Goal: Task Accomplishment & Management: Manage account settings

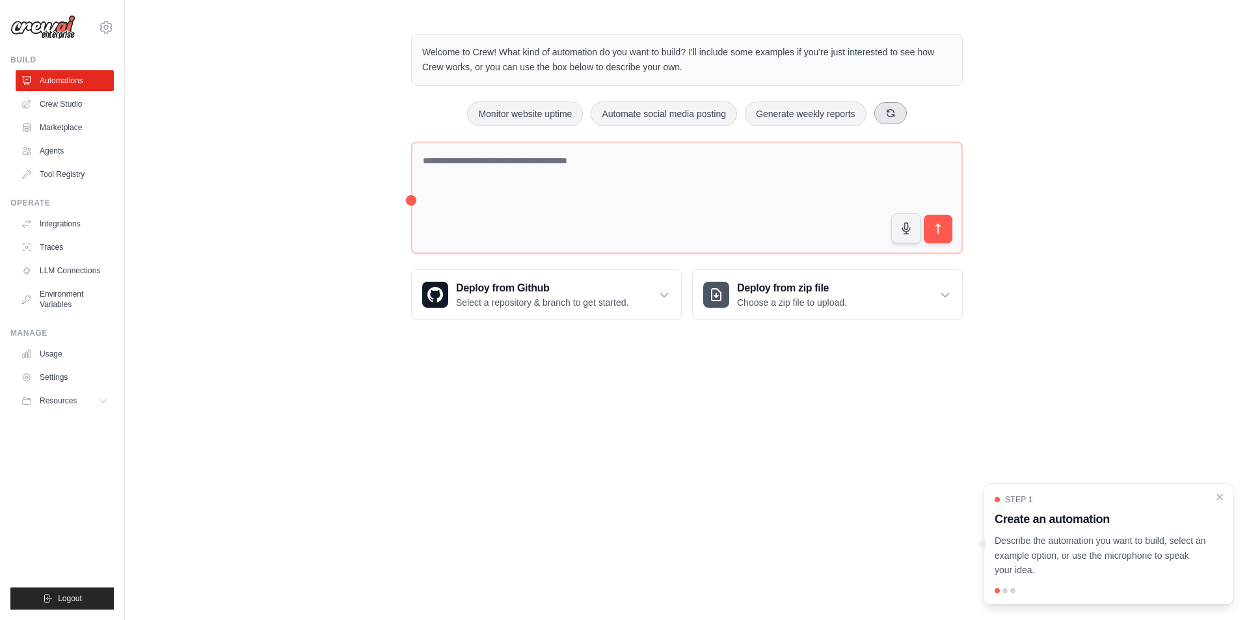
click at [888, 116] on icon at bounding box center [890, 113] width 10 height 10
click at [903, 113] on button at bounding box center [897, 113] width 33 height 22
click at [881, 116] on icon at bounding box center [882, 113] width 10 height 10
click at [630, 116] on button "Analyze customer feedback" at bounding box center [654, 113] width 134 height 25
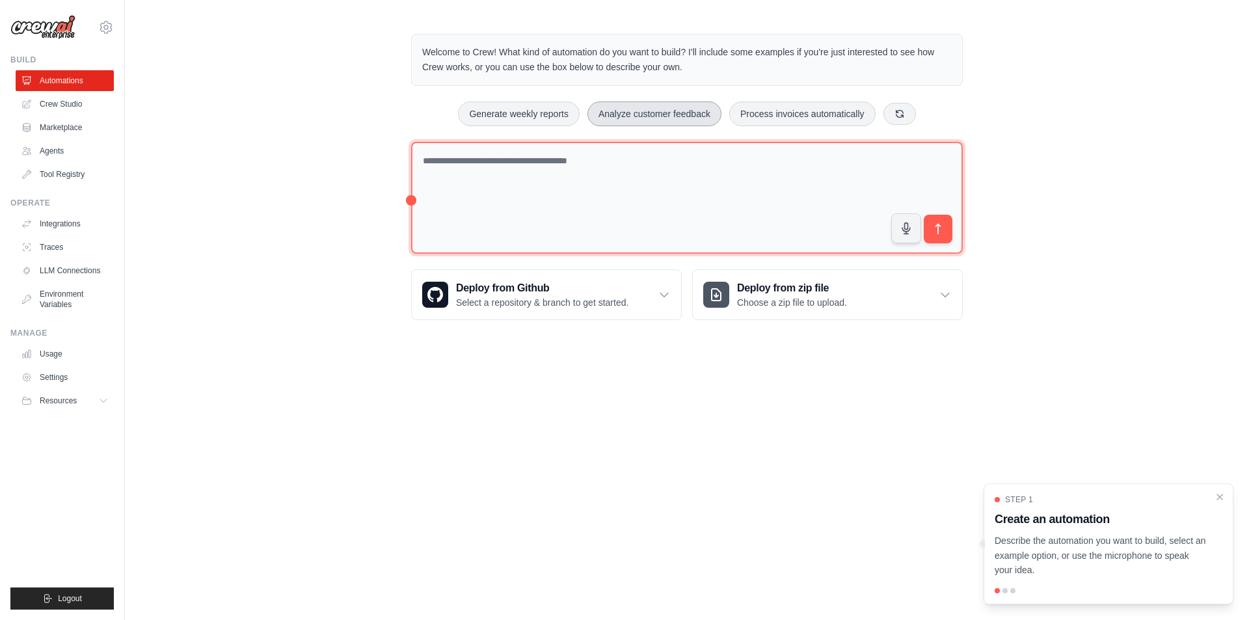
type textarea "**********"
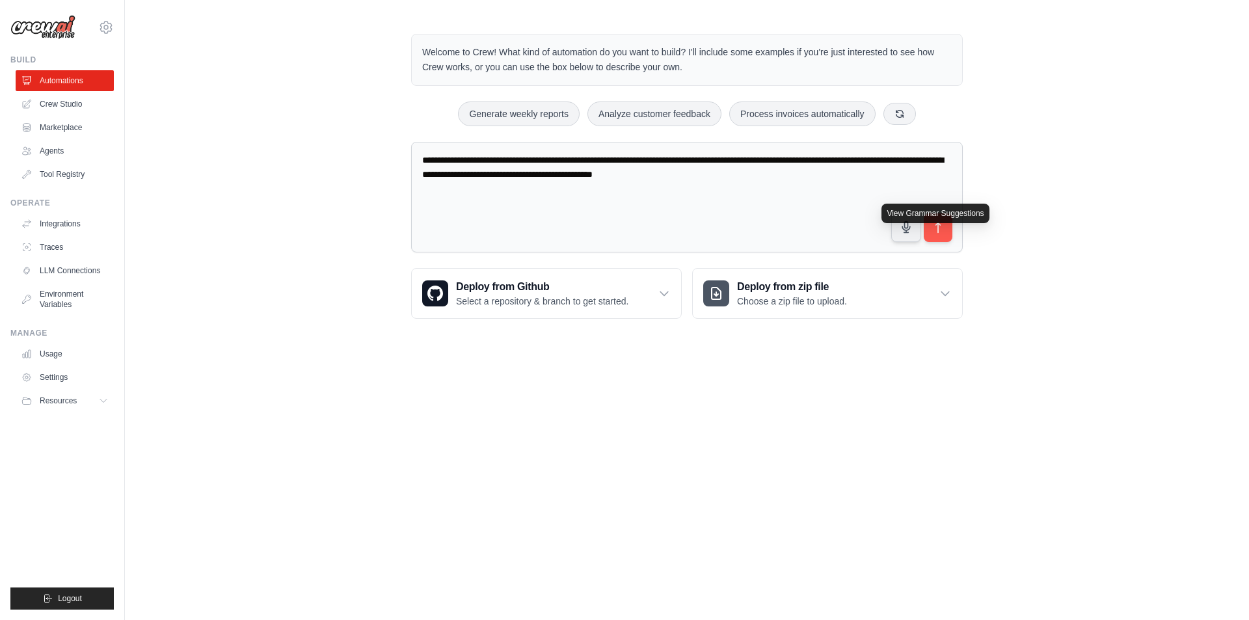
click at [411, 142] on span at bounding box center [411, 142] width 0 height 0
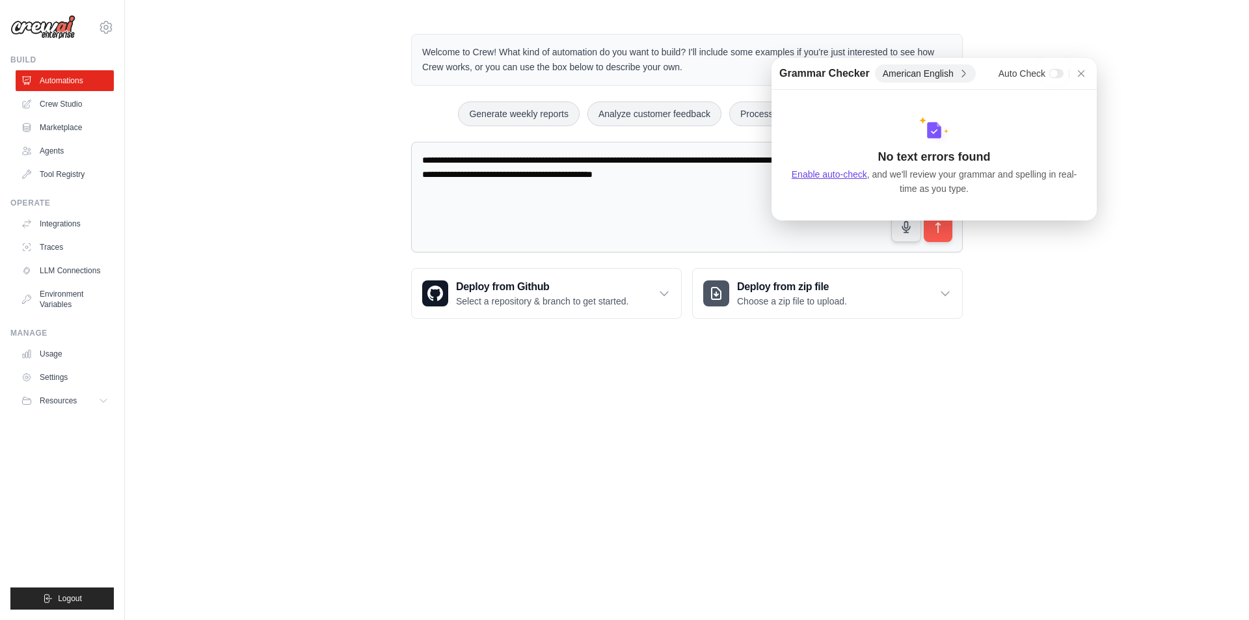
click at [1018, 245] on div "**********" at bounding box center [687, 176] width 1124 height 326
click at [1081, 74] on icon at bounding box center [1081, 73] width 7 height 7
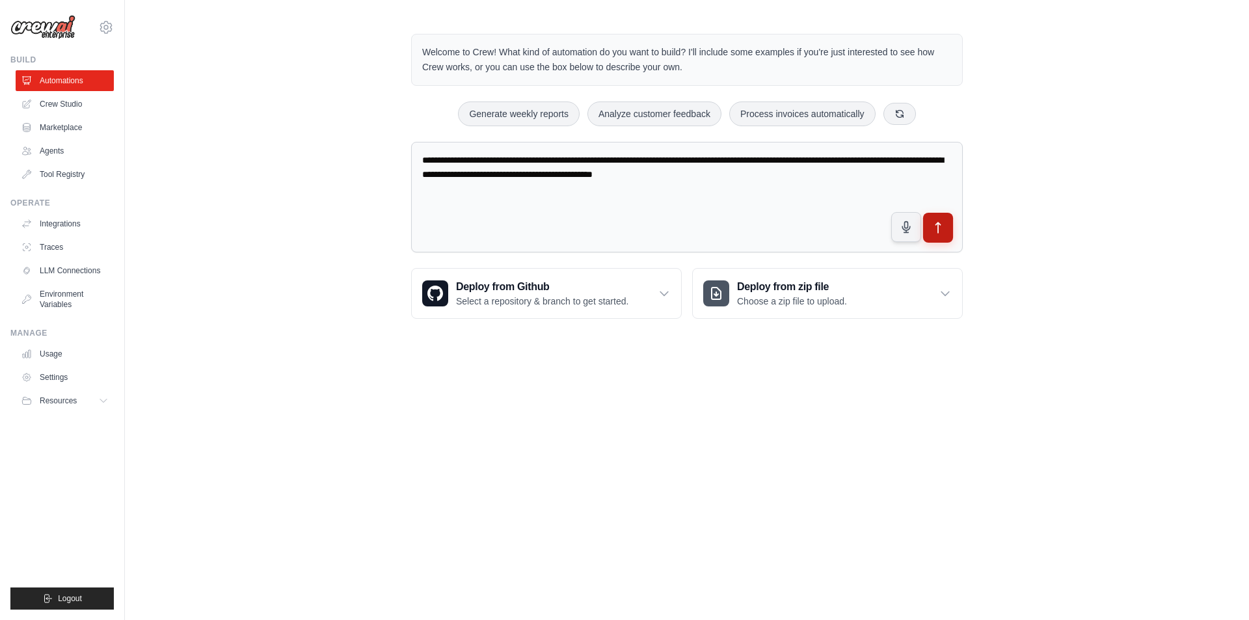
click at [947, 218] on button "submit" at bounding box center [938, 228] width 30 height 30
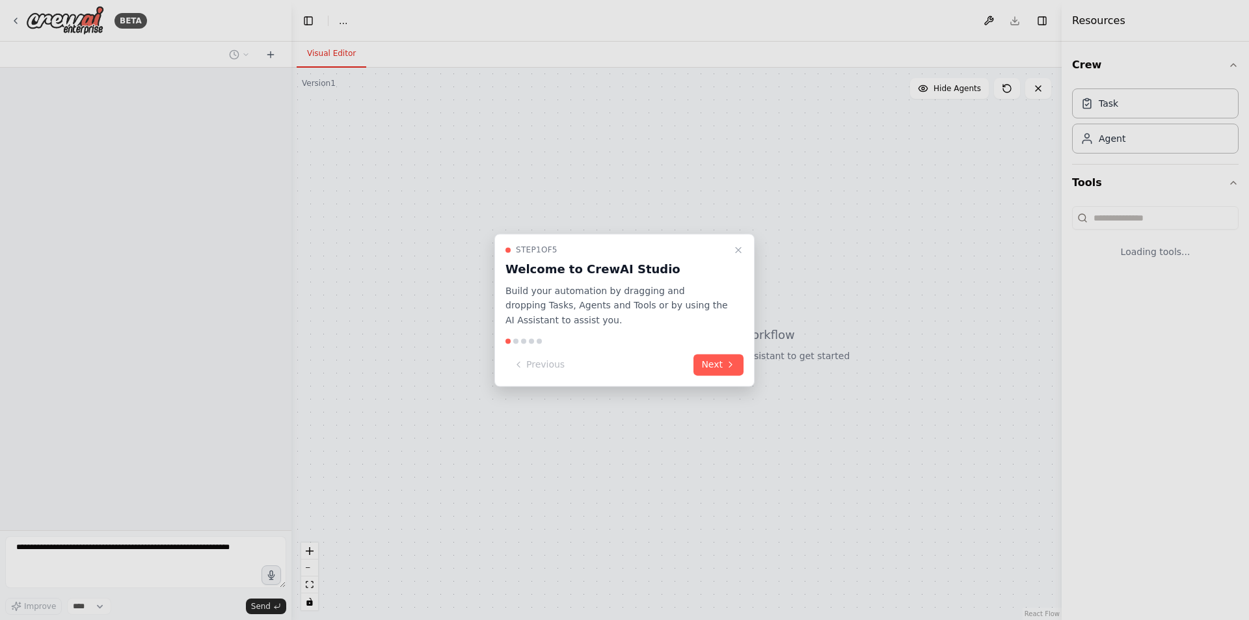
select select "****"
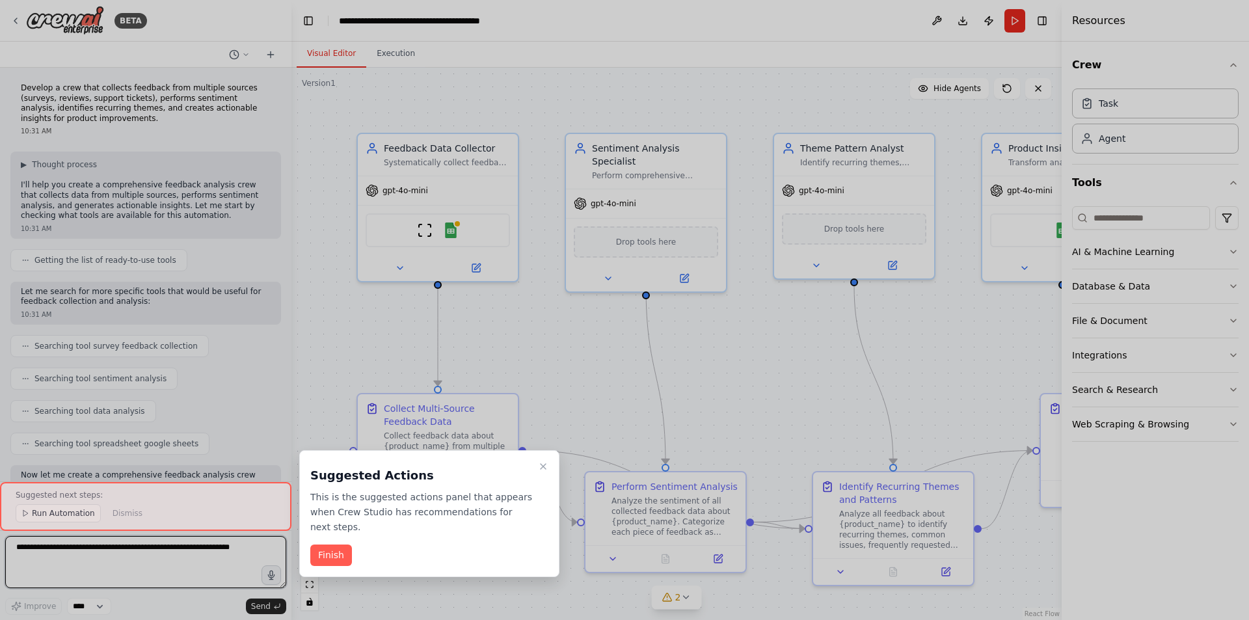
scroll to position [1023, 0]
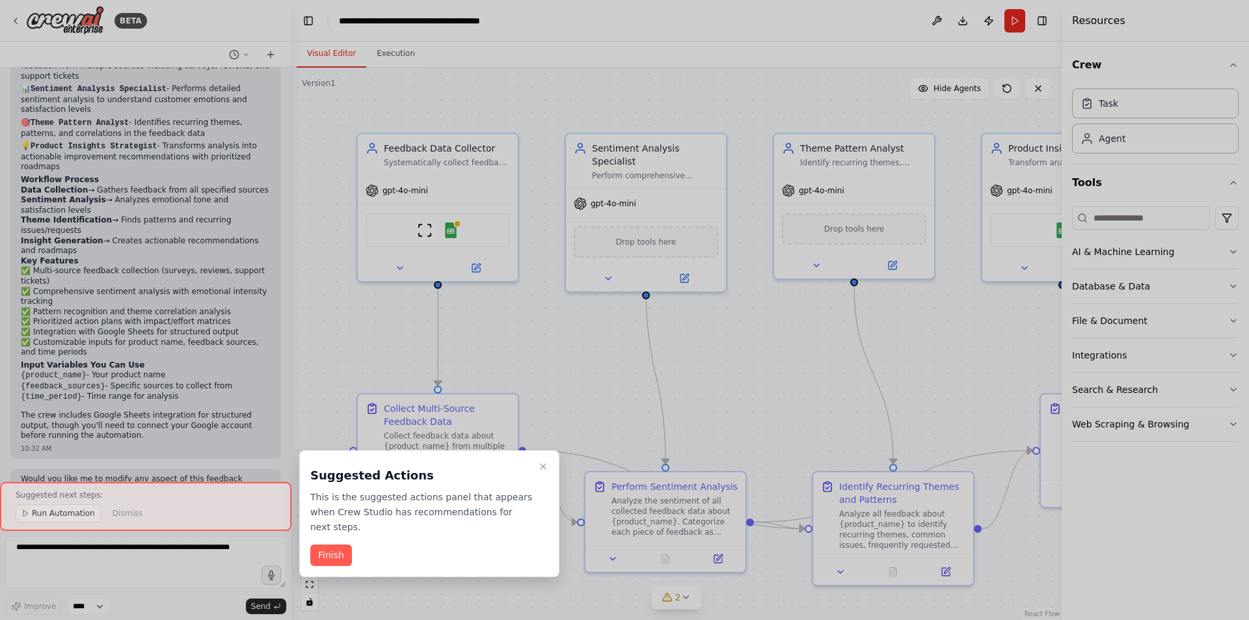
drag, startPoint x: 287, startPoint y: 371, endPoint x: 287, endPoint y: 343, distance: 27.3
click at [287, 343] on div at bounding box center [624, 310] width 1249 height 620
click at [336, 544] on button "Finish" at bounding box center [331, 554] width 42 height 21
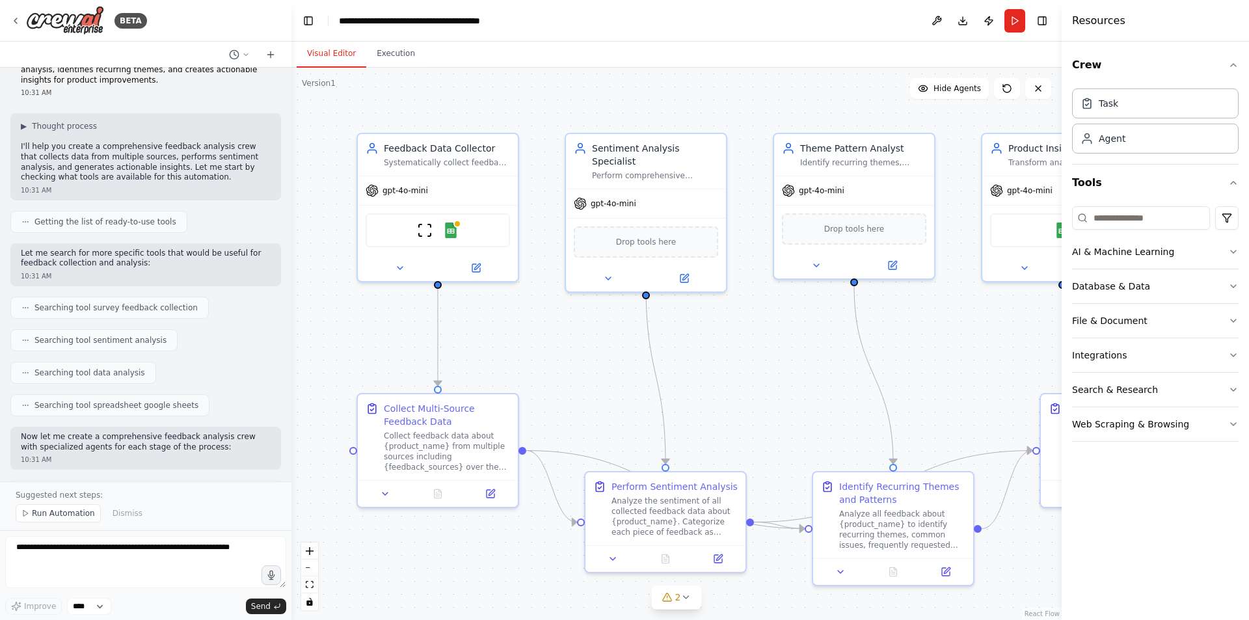
scroll to position [0, 0]
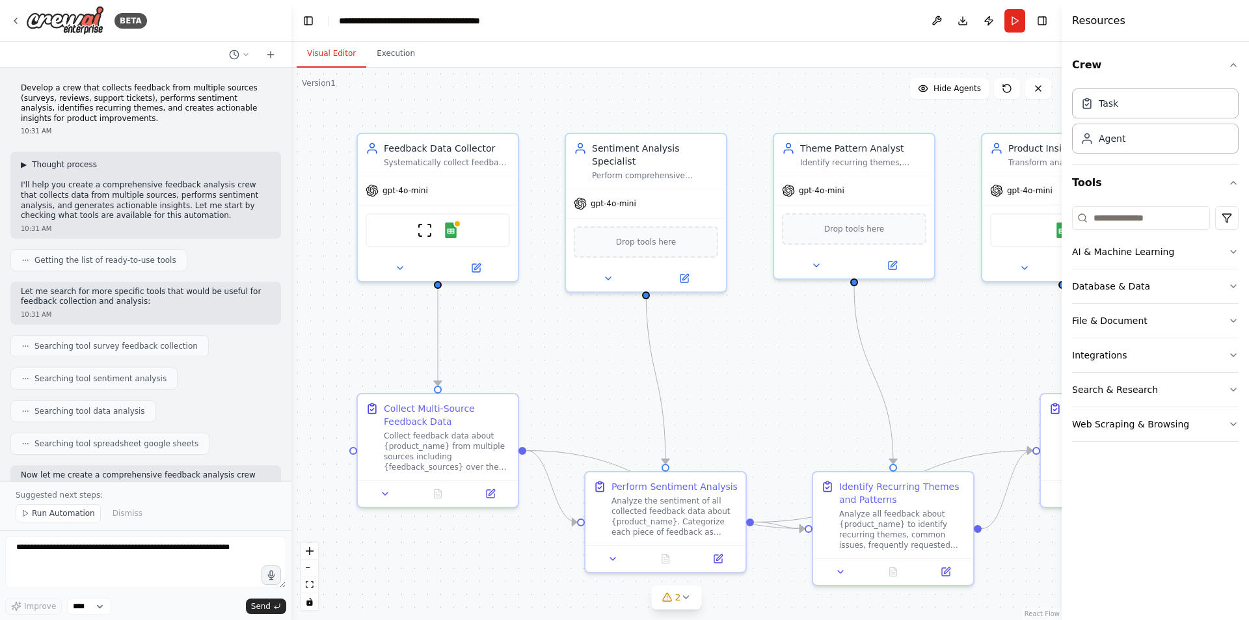
click at [25, 165] on span "▶" at bounding box center [24, 164] width 6 height 10
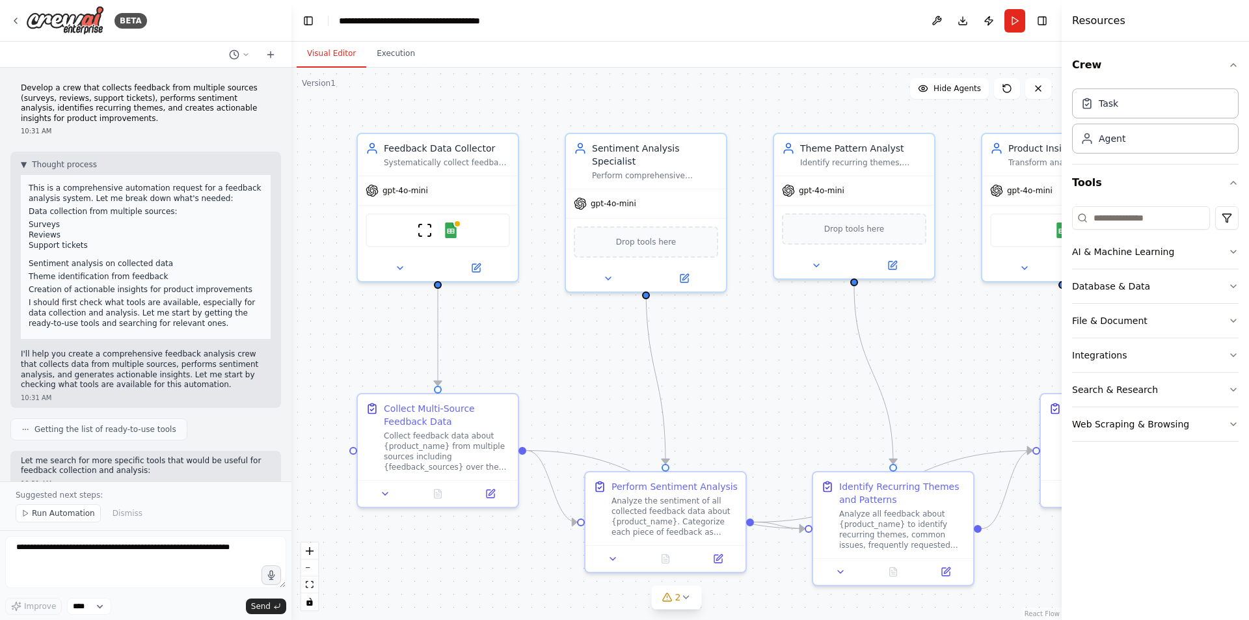
scroll to position [195, 0]
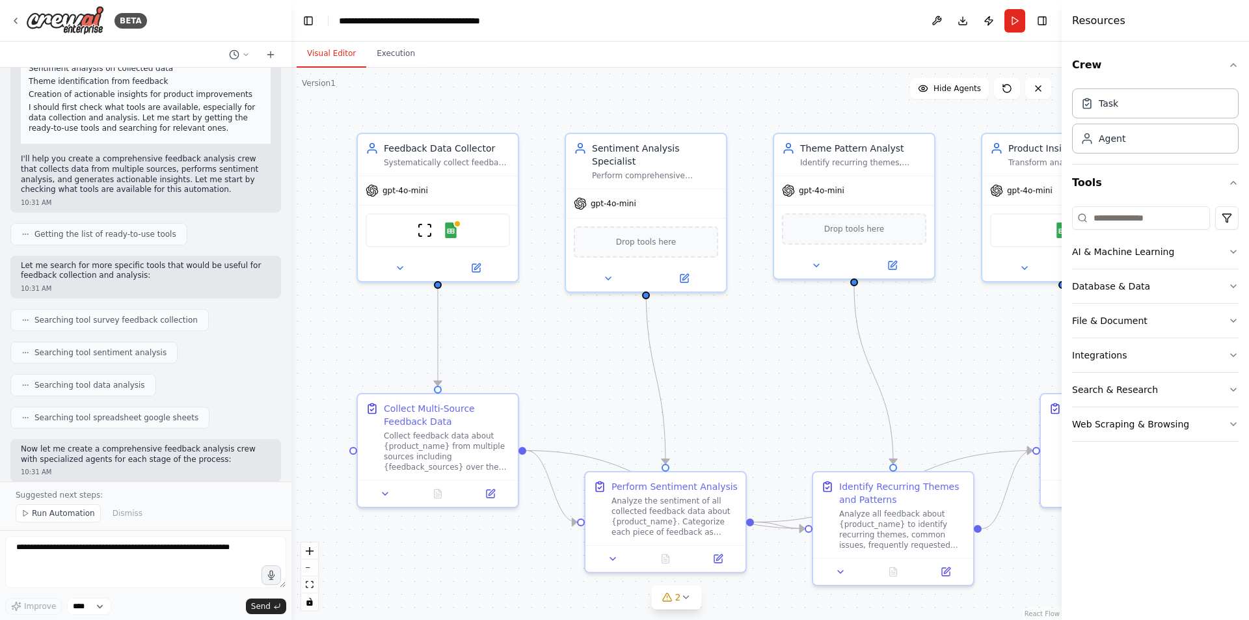
click at [25, 235] on icon at bounding box center [25, 234] width 8 height 8
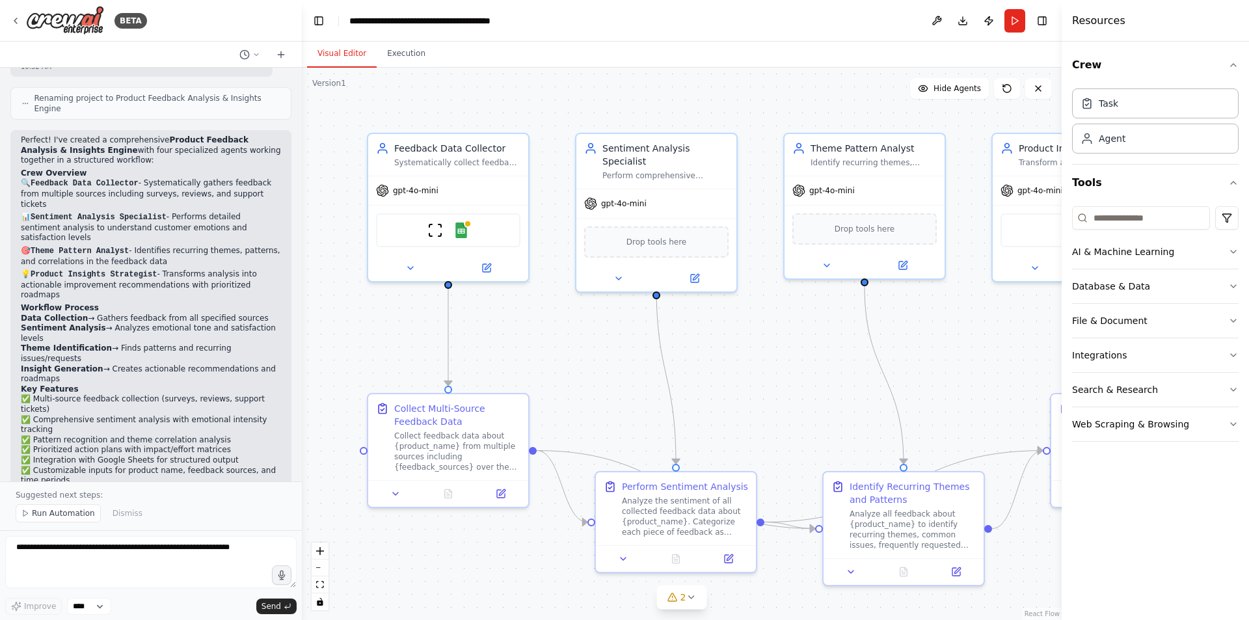
scroll to position [1053, 0]
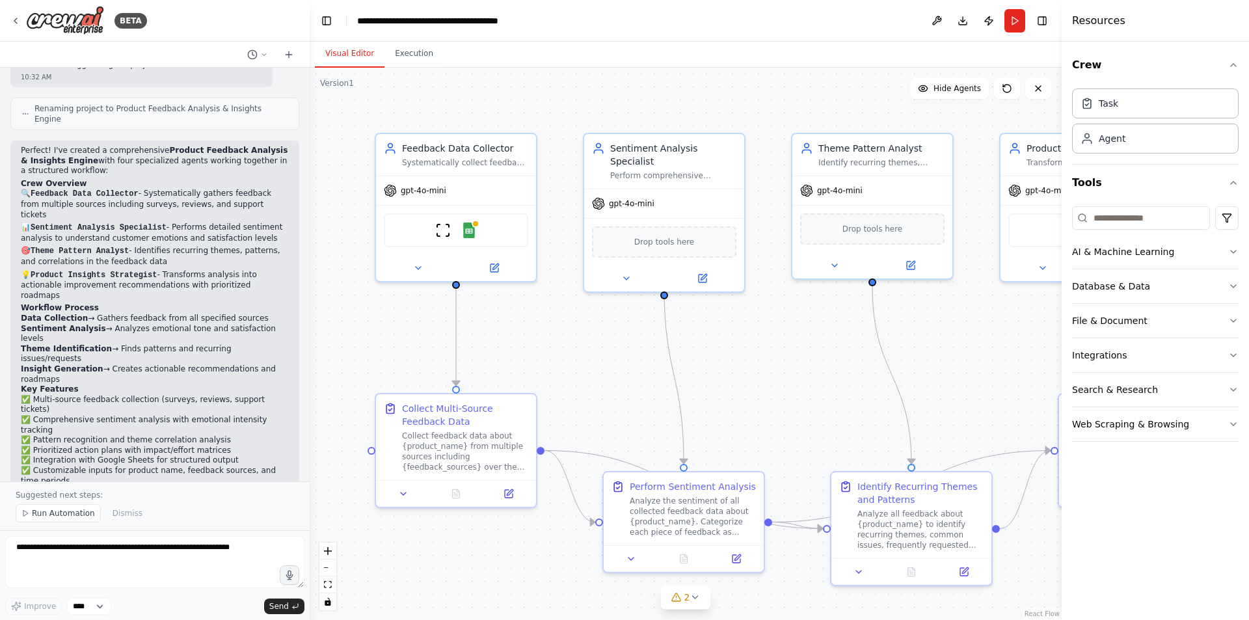
drag, startPoint x: 287, startPoint y: 399, endPoint x: 310, endPoint y: 416, distance: 27.8
click at [310, 416] on div "BETA Develop a crew that collects feedback from multiple sources (surveys, revi…" at bounding box center [624, 310] width 1249 height 620
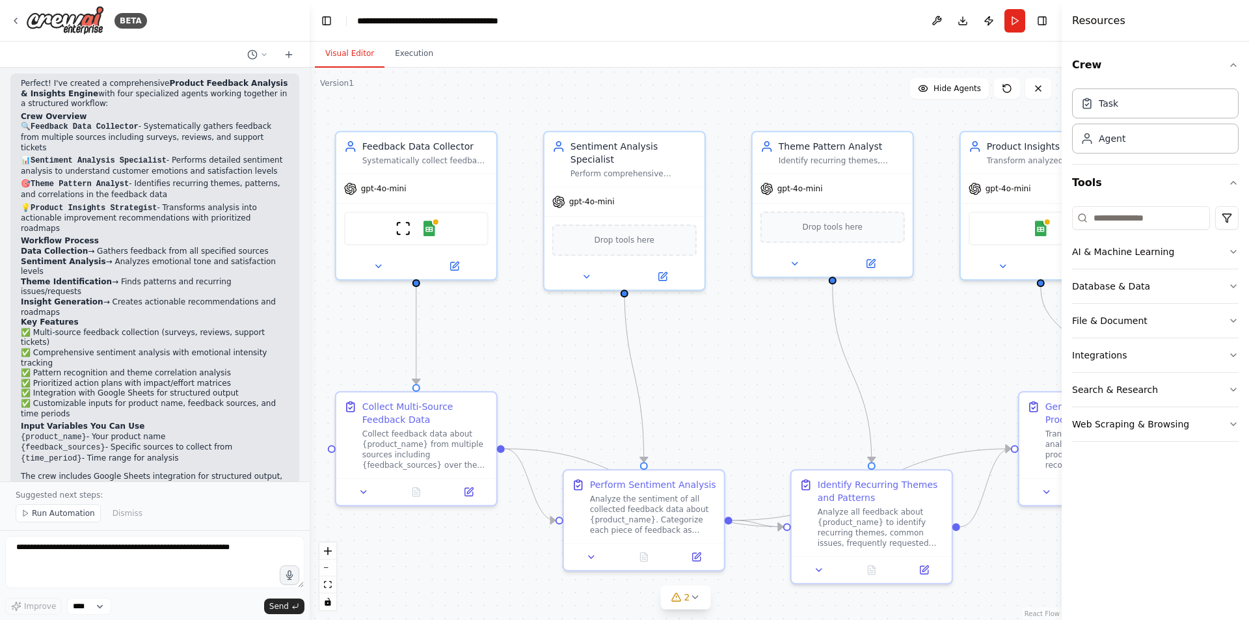
click at [764, 353] on div ".deletable-edge-delete-btn { width: 20px; height: 20px; border: 0px solid #ffff…" at bounding box center [686, 344] width 752 height 552
click at [367, 493] on icon at bounding box center [363, 489] width 10 height 10
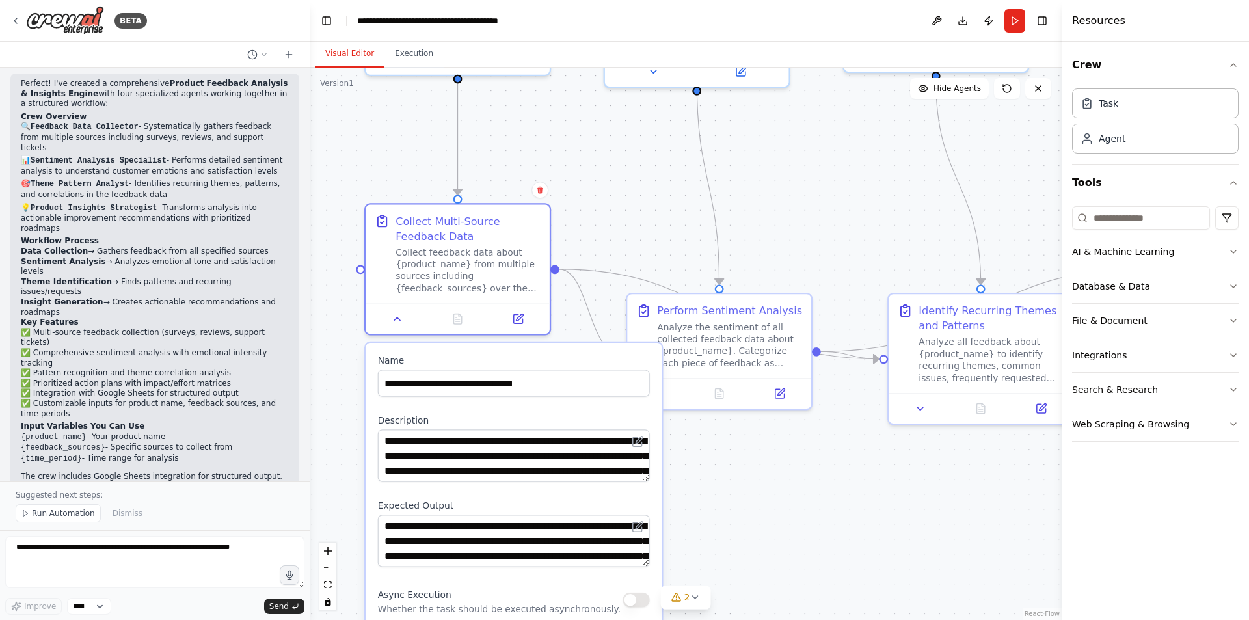
drag, startPoint x: 555, startPoint y: 426, endPoint x: 603, endPoint y: 244, distance: 188.3
click at [603, 244] on div ".deletable-edge-delete-btn { width: 20px; height: 20px; border: 0px solid #ffff…" at bounding box center [686, 344] width 752 height 552
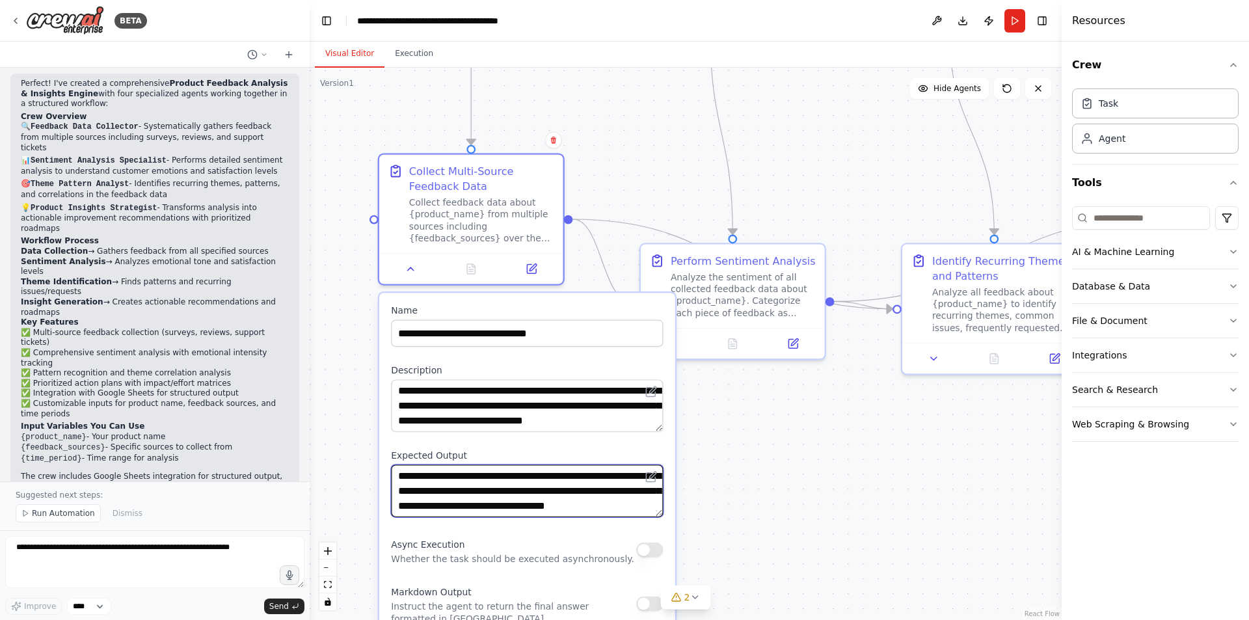
scroll to position [39, 0]
click at [711, 512] on div ".deletable-edge-delete-btn { width: 20px; height: 20px; border: 0px solid #ffff…" at bounding box center [686, 344] width 752 height 552
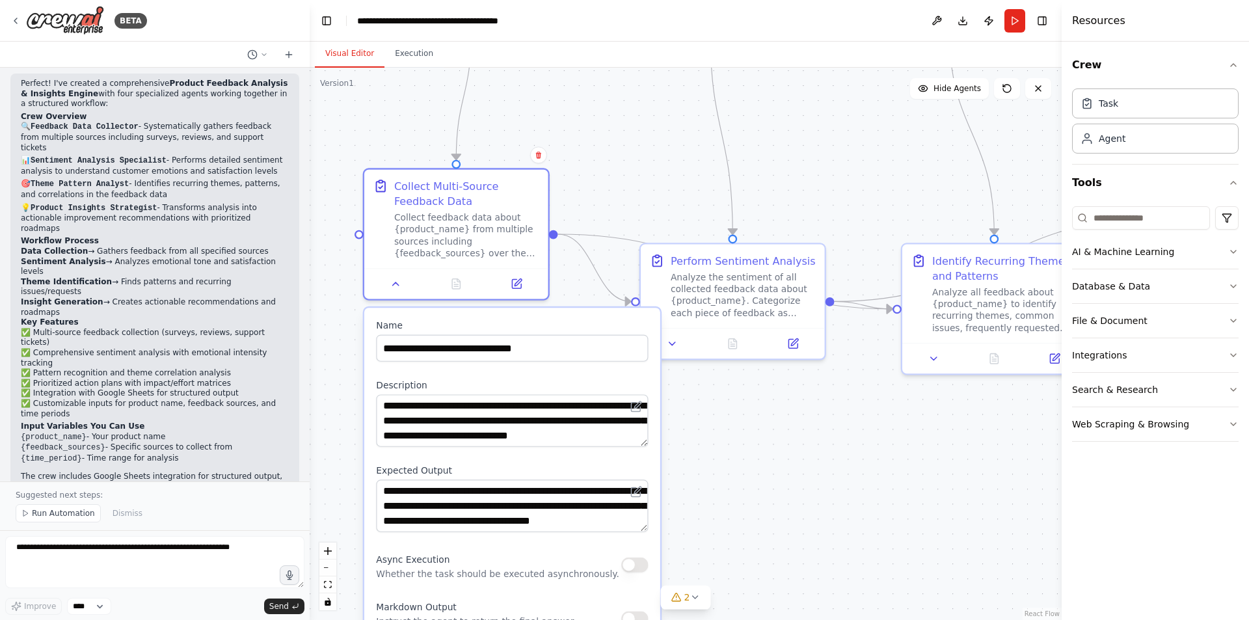
drag, startPoint x: 567, startPoint y: 531, endPoint x: 553, endPoint y: 540, distance: 16.6
click at [553, 540] on div "**********" at bounding box center [512, 502] width 296 height 388
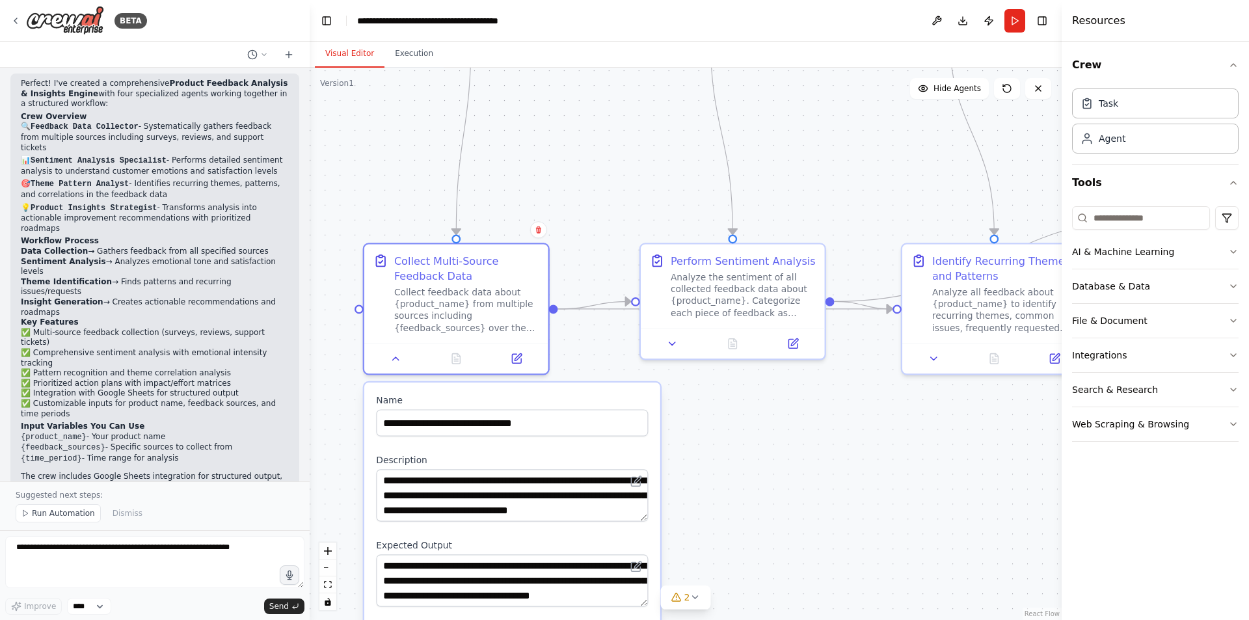
drag, startPoint x: 532, startPoint y: 438, endPoint x: 532, endPoint y: 468, distance: 29.9
click at [532, 468] on div "**********" at bounding box center [512, 487] width 272 height 67
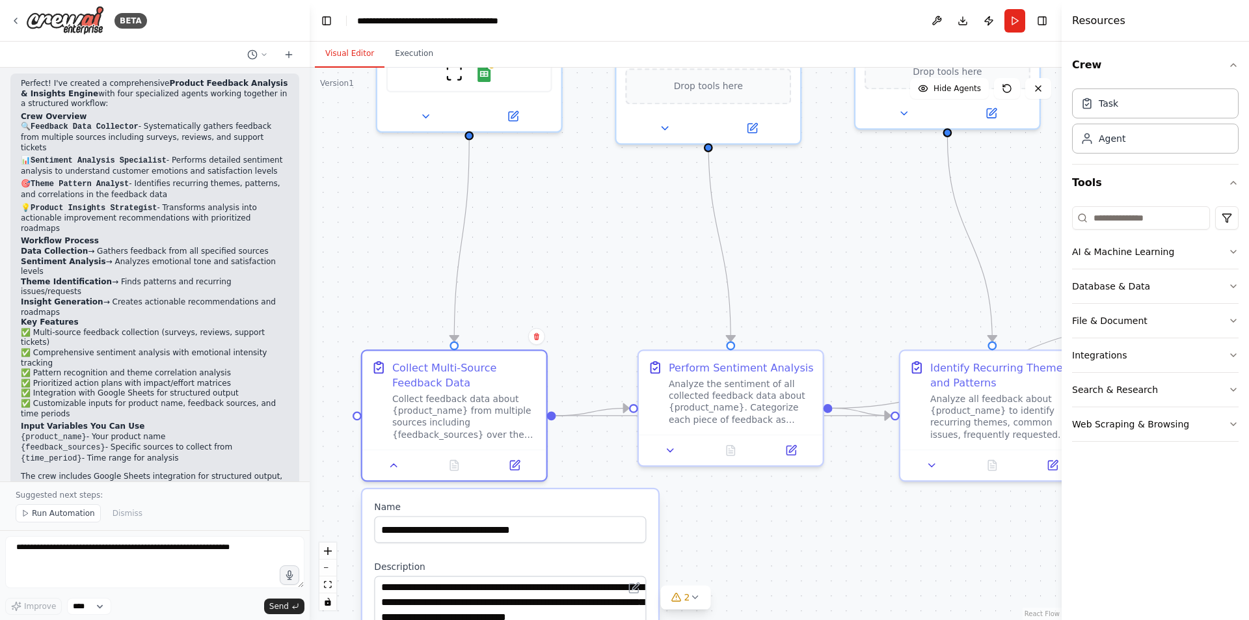
drag, startPoint x: 748, startPoint y: 440, endPoint x: 746, endPoint y: 547, distance: 106.7
click at [746, 547] on div ".deletable-edge-delete-btn { width: 20px; height: 20px; border: 0px solid #ffff…" at bounding box center [686, 344] width 752 height 552
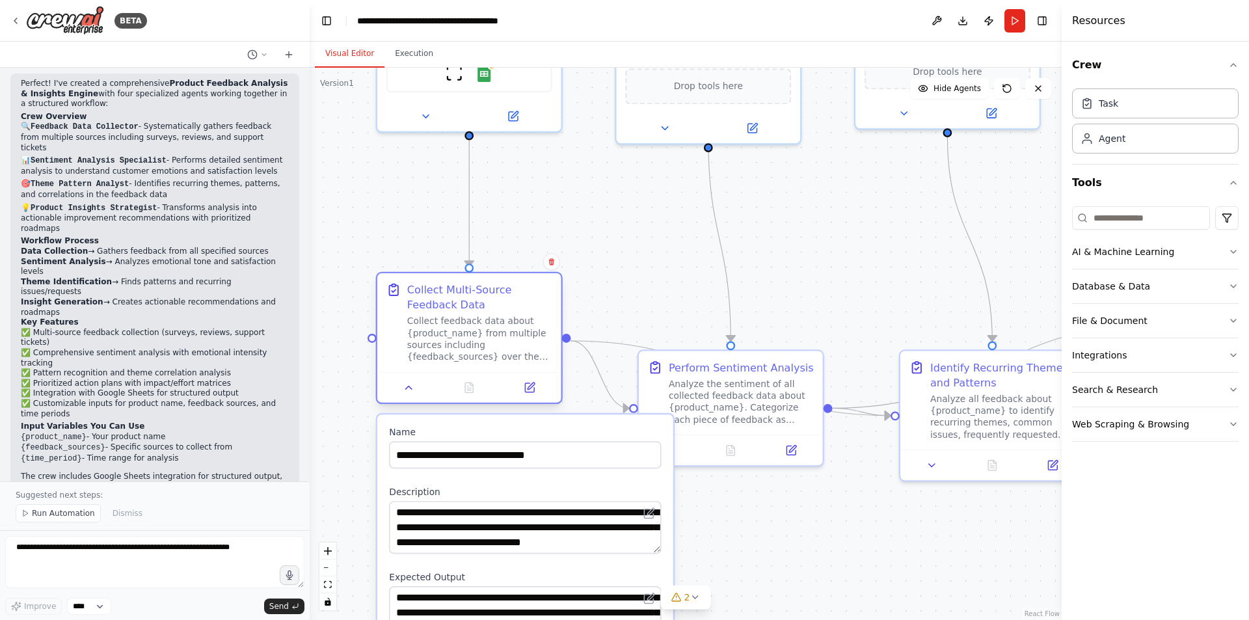
drag, startPoint x: 452, startPoint y: 406, endPoint x: 461, endPoint y: 338, distance: 69.5
click at [461, 338] on div "Collect feedback data about {product_name} from multiple sources including {fee…" at bounding box center [479, 339] width 145 height 48
click at [412, 397] on div at bounding box center [469, 387] width 184 height 31
click at [409, 392] on icon at bounding box center [409, 388] width 12 height 12
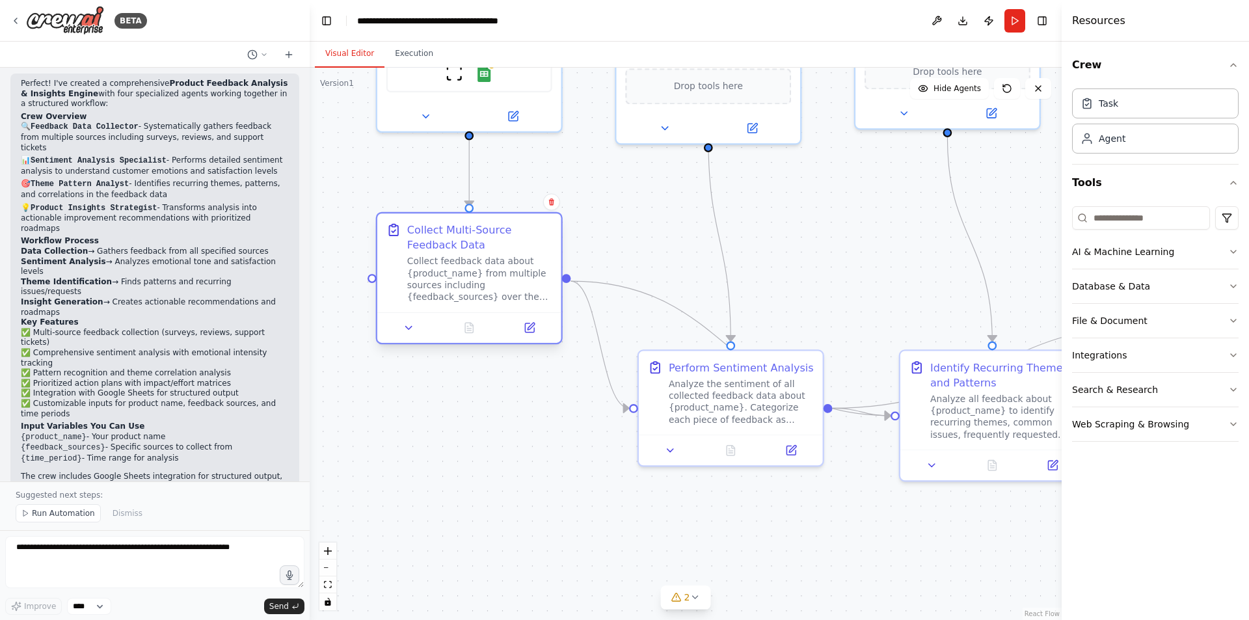
drag, startPoint x: 490, startPoint y: 295, endPoint x: 488, endPoint y: 233, distance: 62.4
click at [488, 233] on div "Collect Multi-Source Feedback Data" at bounding box center [479, 237] width 145 height 30
click at [698, 598] on icon at bounding box center [694, 597] width 10 height 10
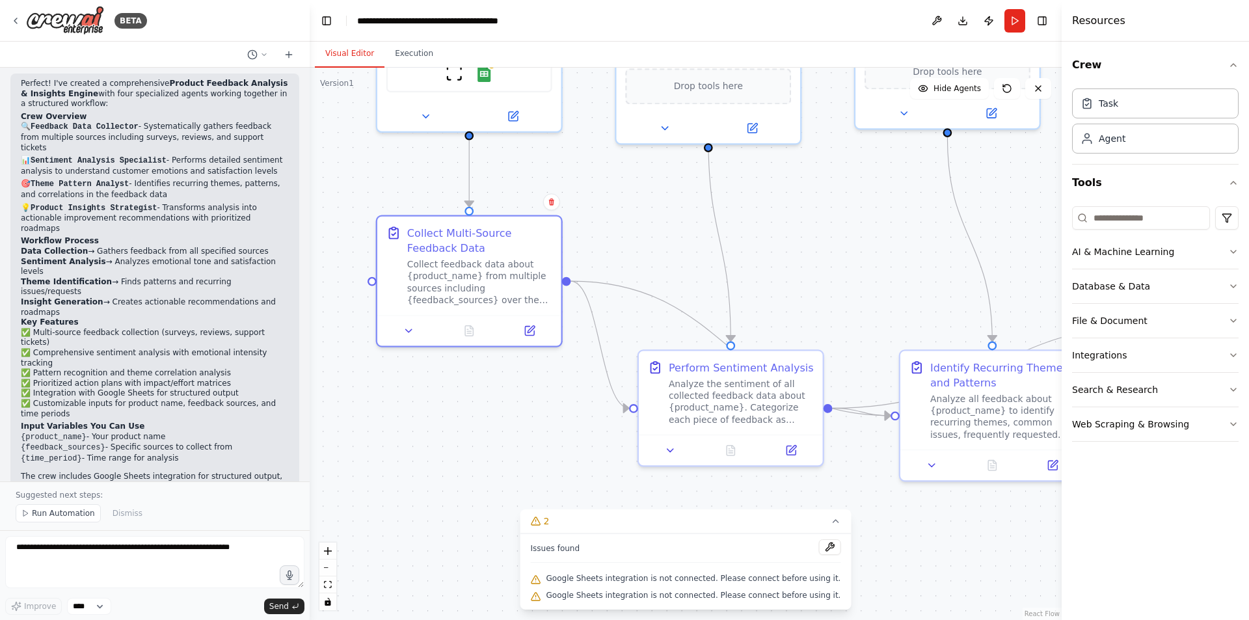
click at [830, 518] on icon at bounding box center [835, 521] width 10 height 10
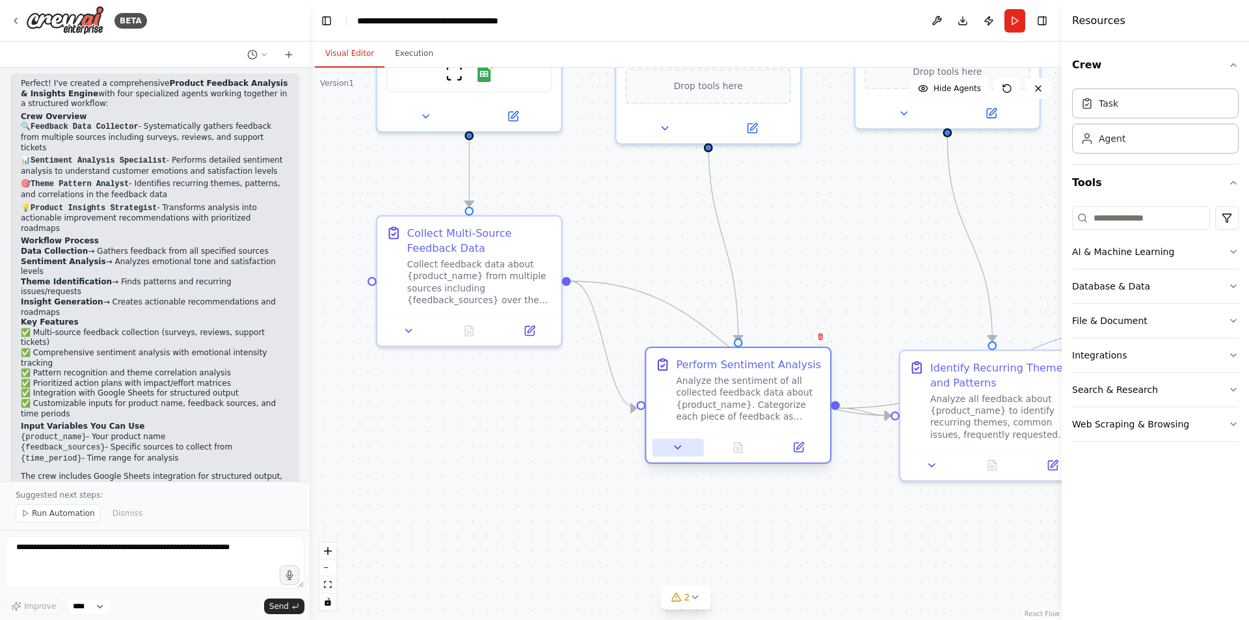
click at [672, 449] on icon at bounding box center [678, 448] width 12 height 12
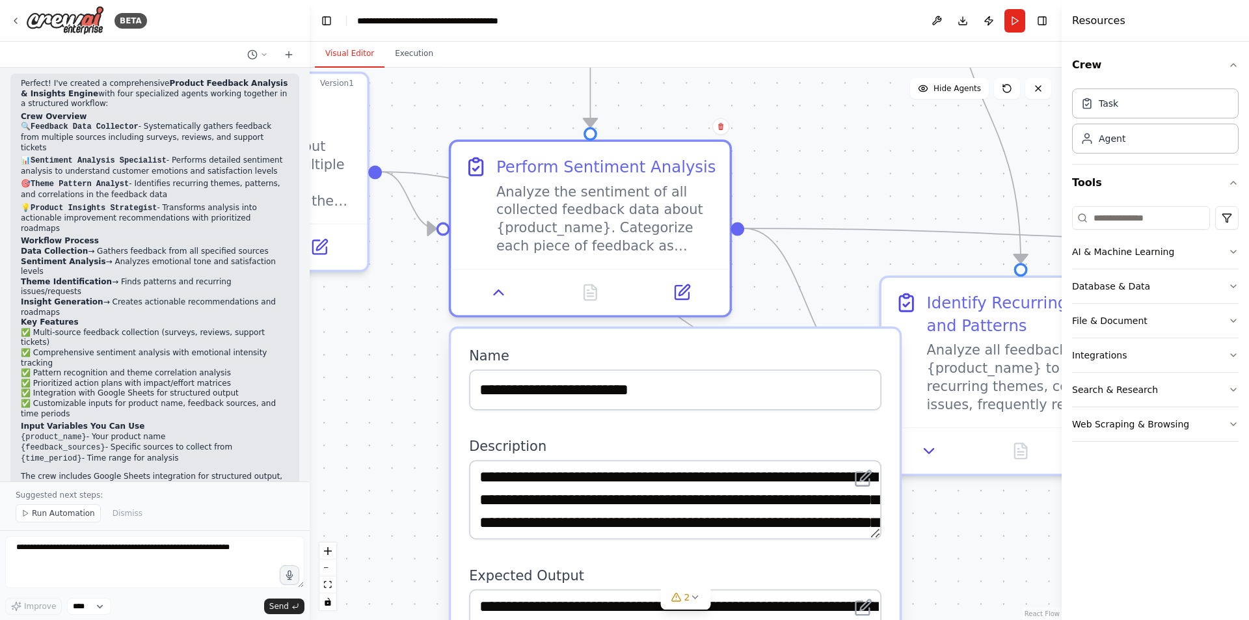
drag, startPoint x: 779, startPoint y: 475, endPoint x: 730, endPoint y: 347, distance: 136.5
click at [730, 347] on div "**********" at bounding box center [675, 622] width 448 height 589
click at [330, 551] on icon "zoom in" at bounding box center [328, 551] width 8 height 8
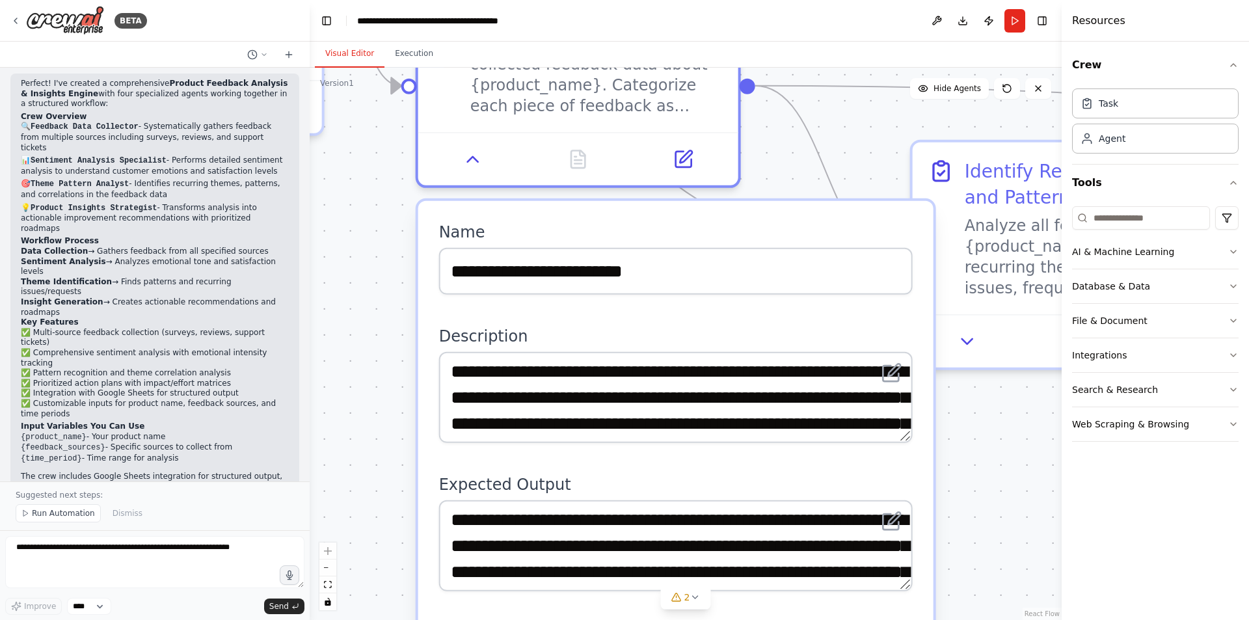
drag, startPoint x: 367, startPoint y: 494, endPoint x: 369, endPoint y: 368, distance: 125.5
click at [369, 368] on div ".deletable-edge-delete-btn { width: 20px; height: 20px; border: 0px solid #ffff…" at bounding box center [686, 344] width 752 height 552
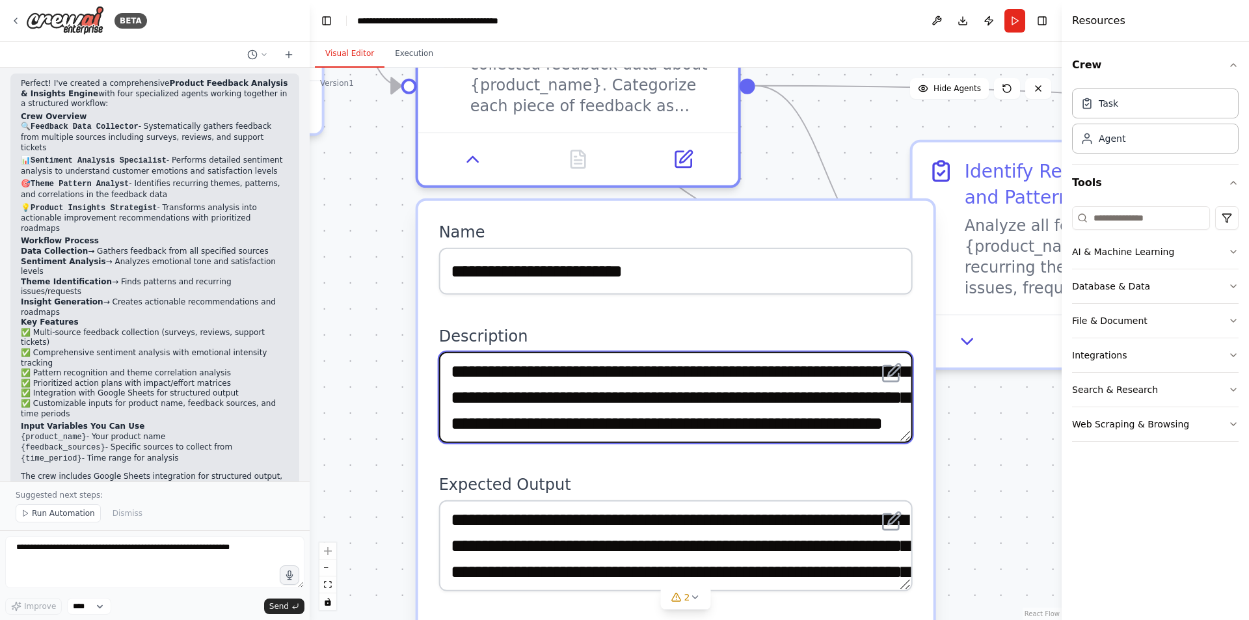
scroll to position [52, 0]
click at [778, 401] on textarea "**********" at bounding box center [675, 397] width 473 height 91
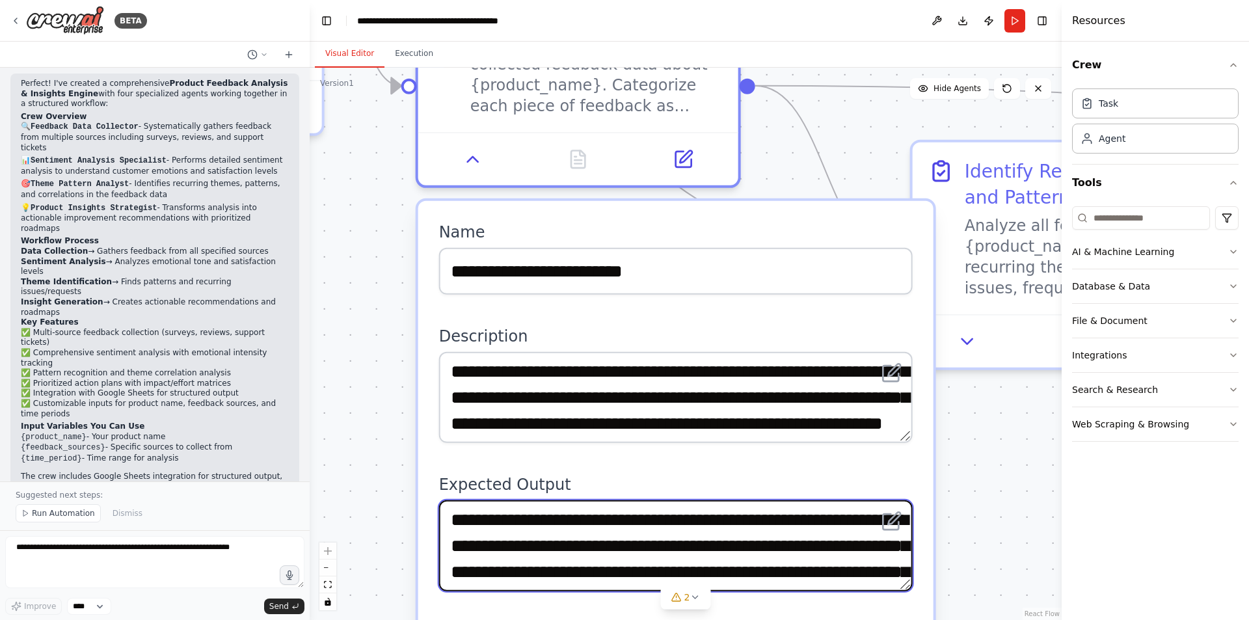
click at [754, 532] on textarea "**********" at bounding box center [675, 545] width 473 height 91
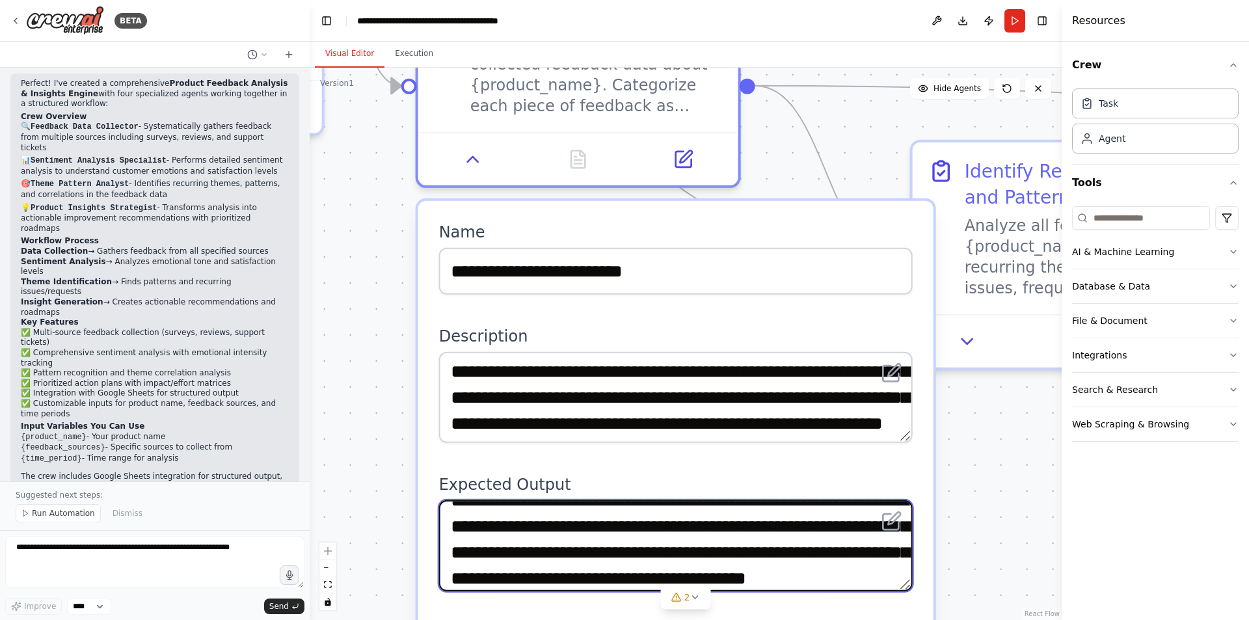
scroll to position [23, 0]
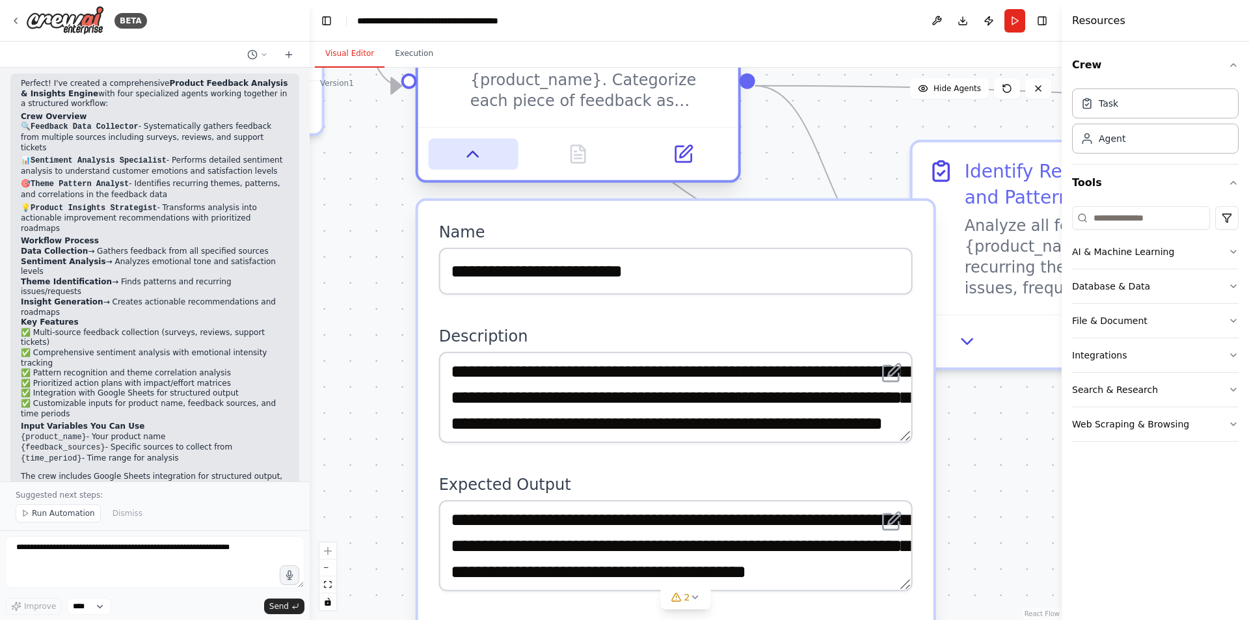
click at [475, 168] on button at bounding box center [473, 154] width 89 height 31
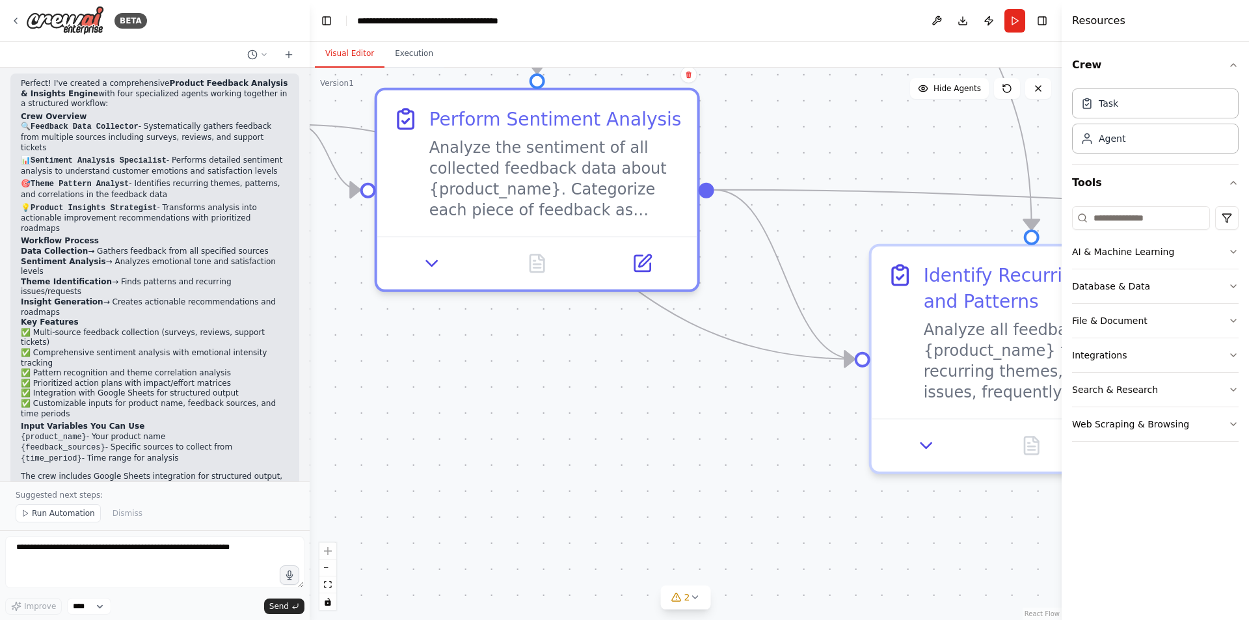
drag, startPoint x: 590, startPoint y: 353, endPoint x: 522, endPoint y: 519, distance: 179.1
click at [522, 519] on div ".deletable-edge-delete-btn { width: 20px; height: 20px; border: 0px solid #ffff…" at bounding box center [686, 344] width 752 height 552
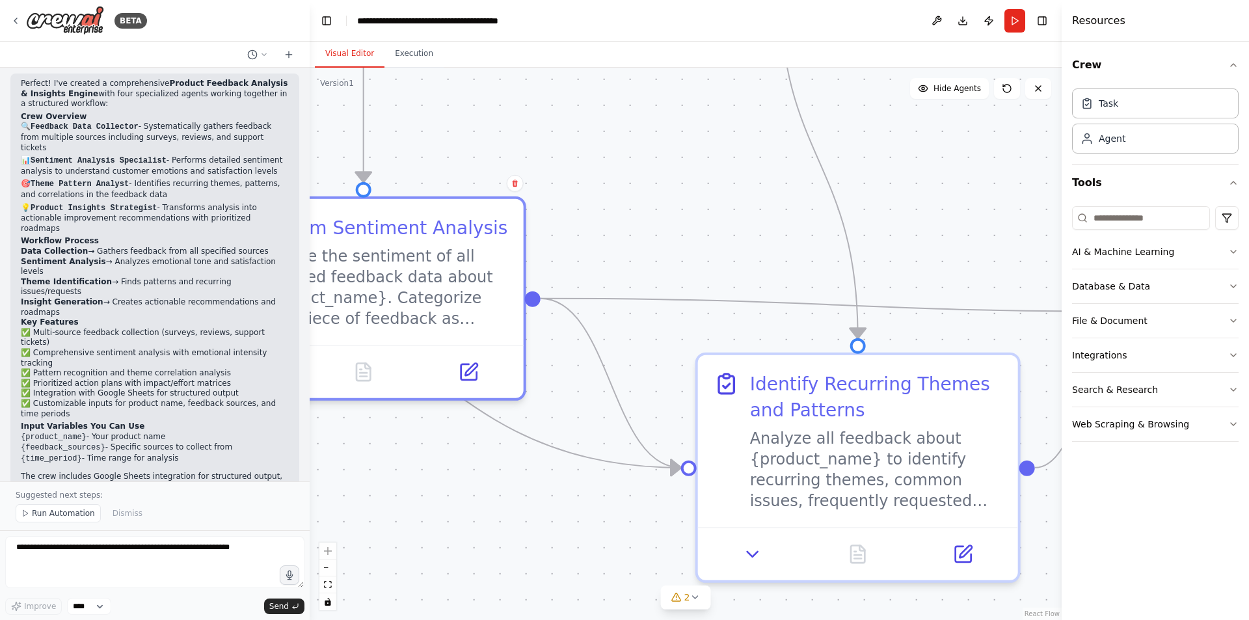
drag, startPoint x: 703, startPoint y: 457, endPoint x: 557, endPoint y: 503, distance: 153.6
click at [557, 503] on div ".deletable-edge-delete-btn { width: 20px; height: 20px; border: 0px solid #ffff…" at bounding box center [686, 344] width 752 height 552
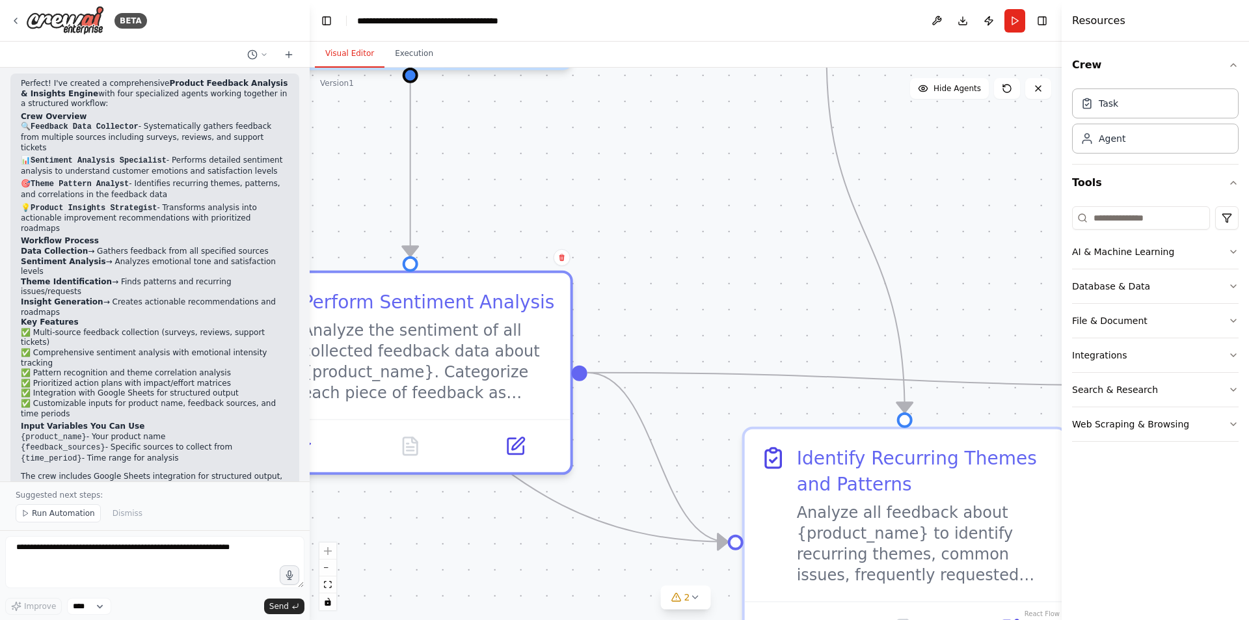
drag, startPoint x: 761, startPoint y: 231, endPoint x: 808, endPoint y: 305, distance: 88.0
click at [808, 305] on div ".deletable-edge-delete-btn { width: 20px; height: 20px; border: 0px solid #ffff…" at bounding box center [686, 344] width 752 height 552
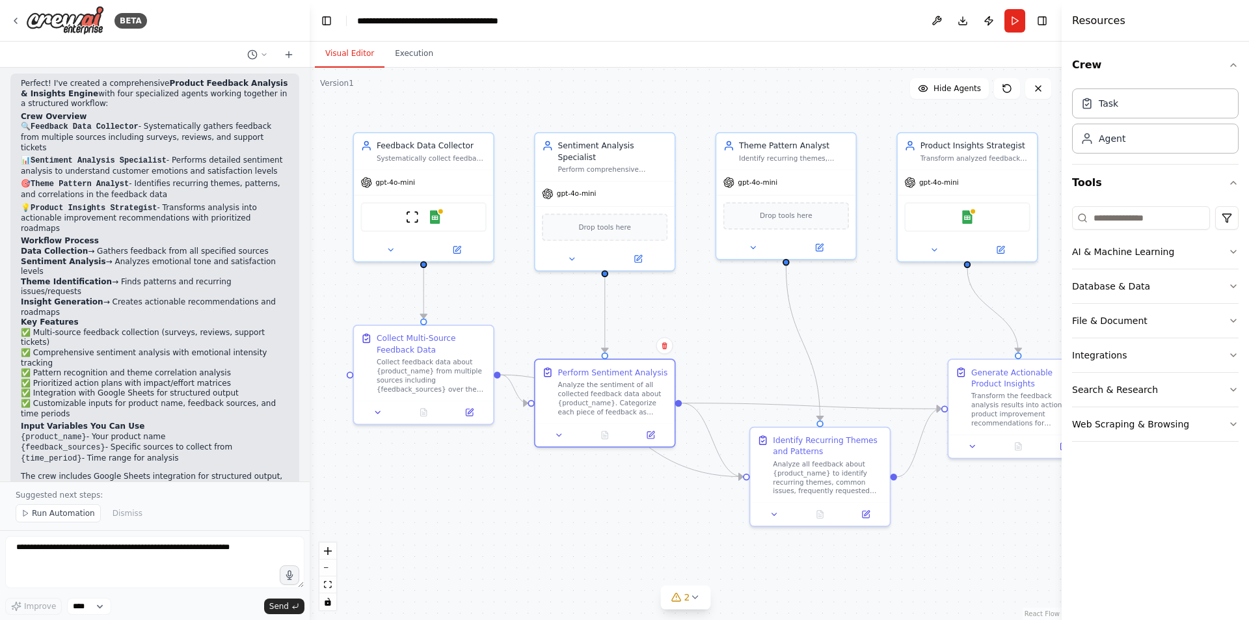
drag, startPoint x: 741, startPoint y: 237, endPoint x: 743, endPoint y: 341, distance: 104.1
click at [743, 341] on div ".deletable-edge-delete-btn { width: 20px; height: 20px; border: 0px solid #ffff…" at bounding box center [686, 344] width 752 height 552
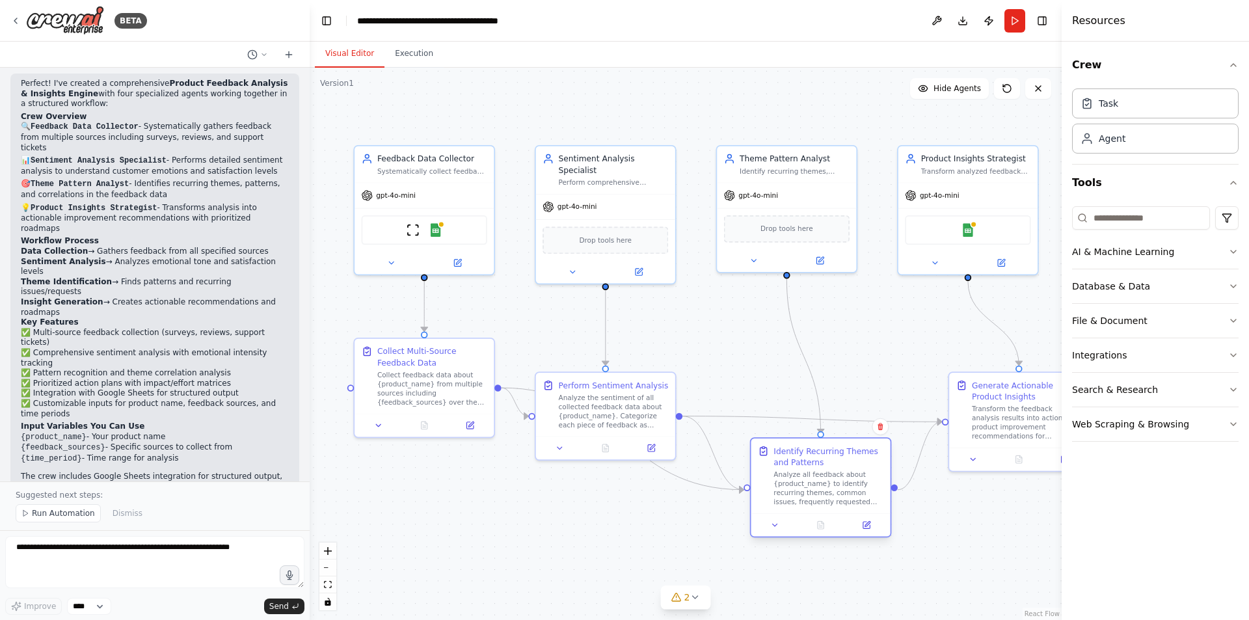
click at [779, 533] on div at bounding box center [819, 524] width 139 height 23
click at [773, 527] on icon at bounding box center [774, 524] width 9 height 9
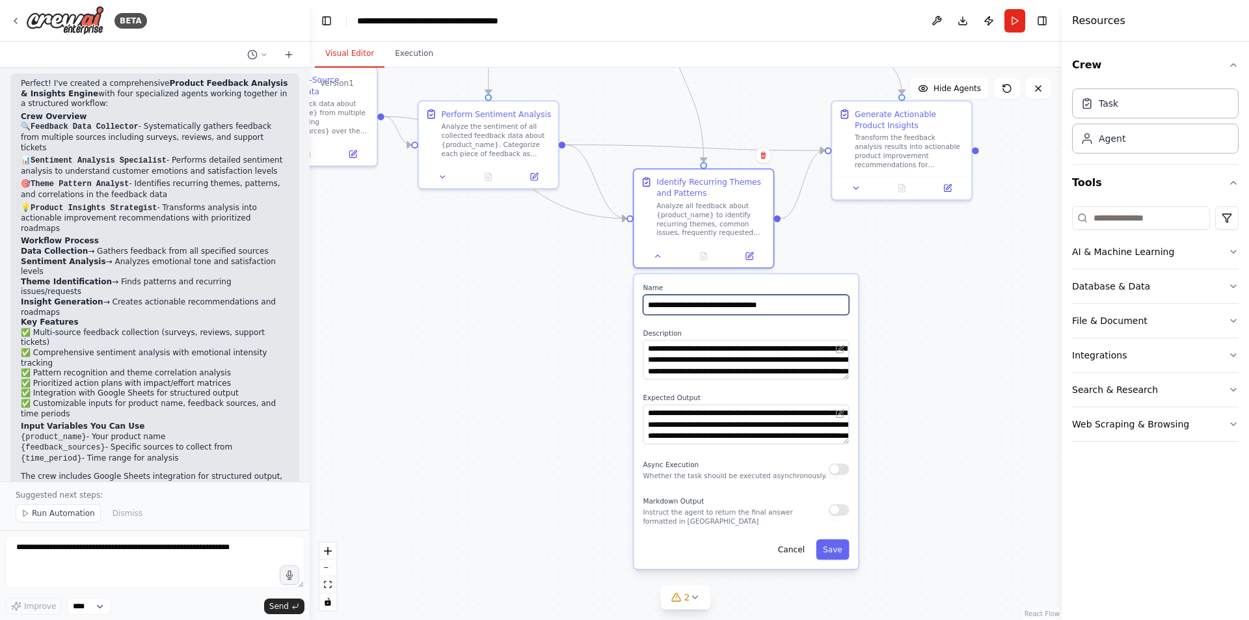
drag, startPoint x: 916, startPoint y: 516, endPoint x: 799, endPoint y: 245, distance: 296.0
click at [799, 244] on div ".deletable-edge-delete-btn { width: 20px; height: 20px; border: 0px solid #ffff…" at bounding box center [686, 344] width 752 height 552
click at [332, 556] on button "zoom in" at bounding box center [327, 550] width 17 height 17
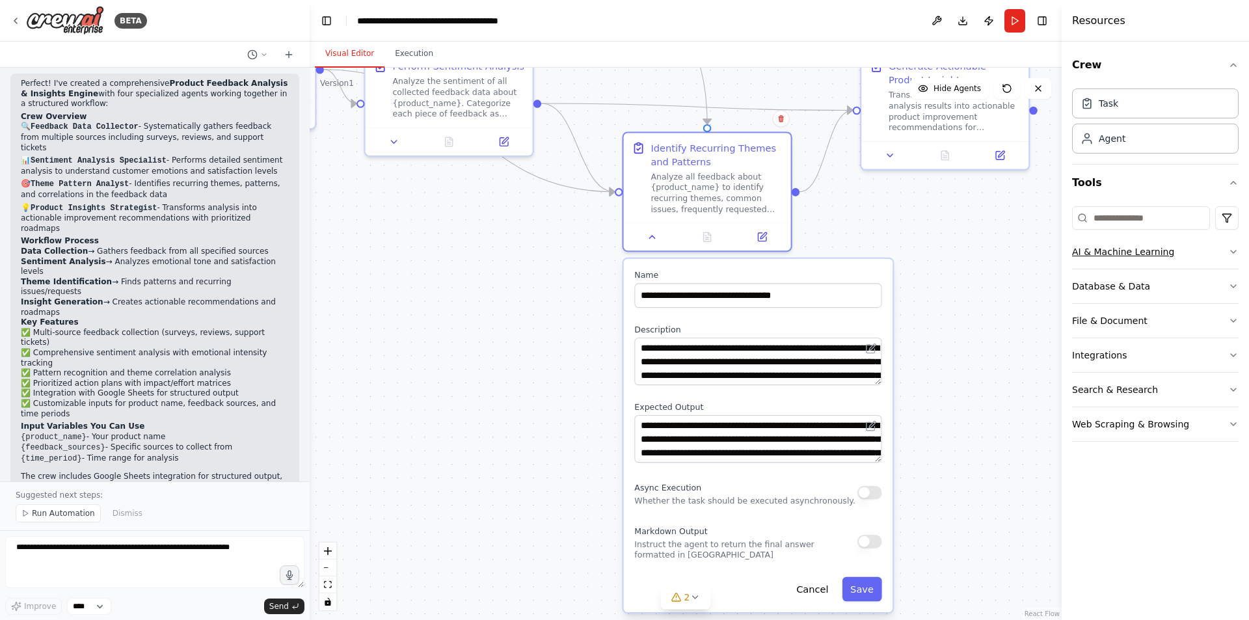
click at [1237, 247] on icon "button" at bounding box center [1233, 251] width 10 height 10
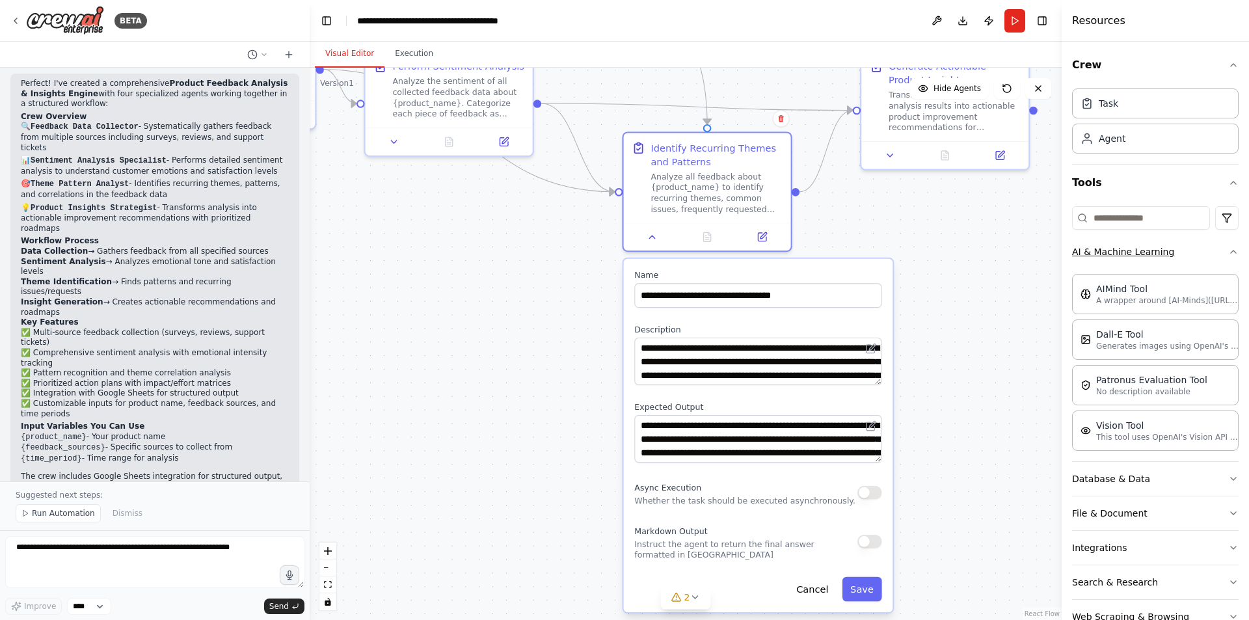
click at [1217, 250] on button "AI & Machine Learning" at bounding box center [1155, 252] width 166 height 34
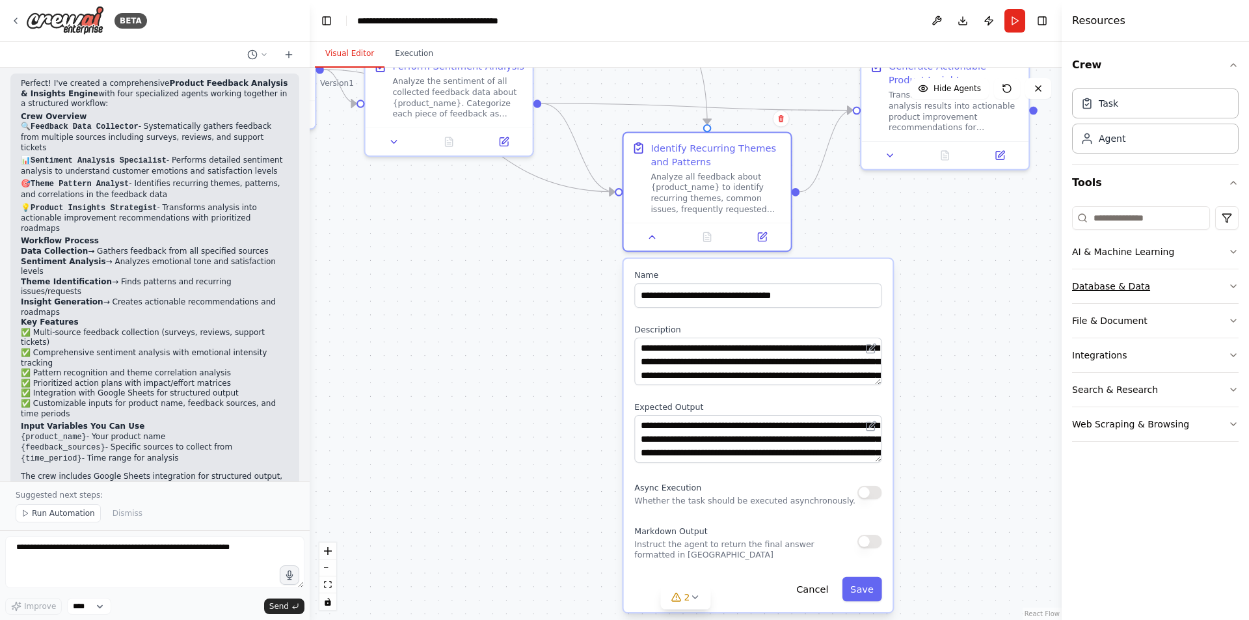
click at [1232, 286] on icon "button" at bounding box center [1233, 286] width 10 height 10
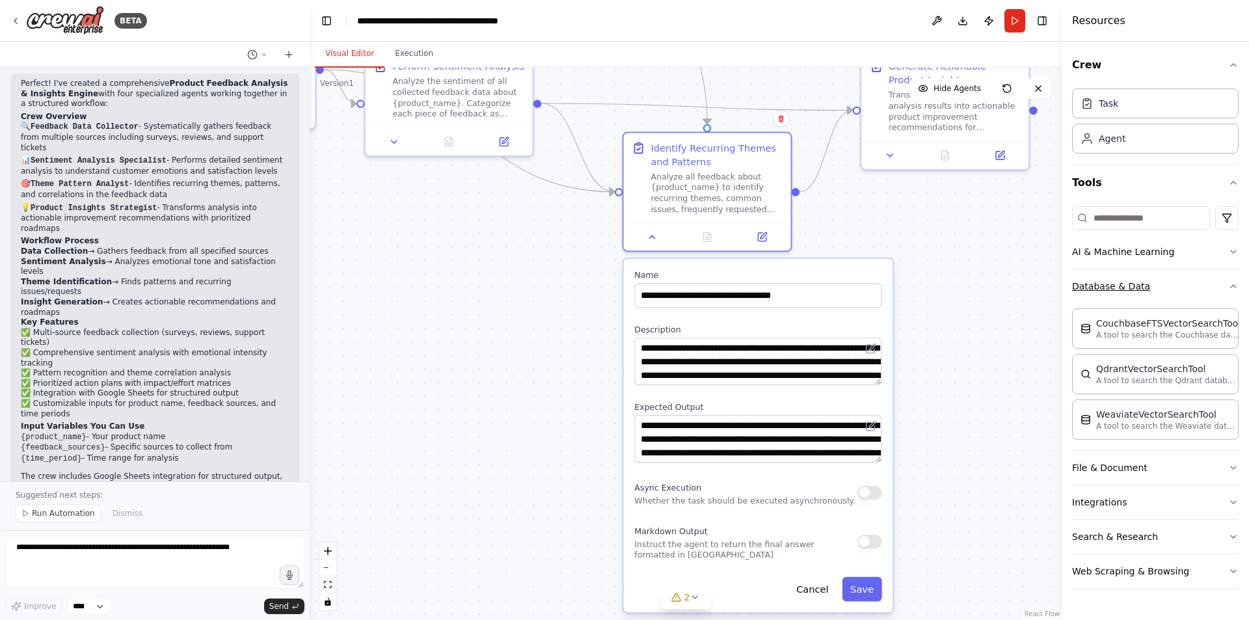
click at [1232, 286] on icon "button" at bounding box center [1233, 286] width 10 height 10
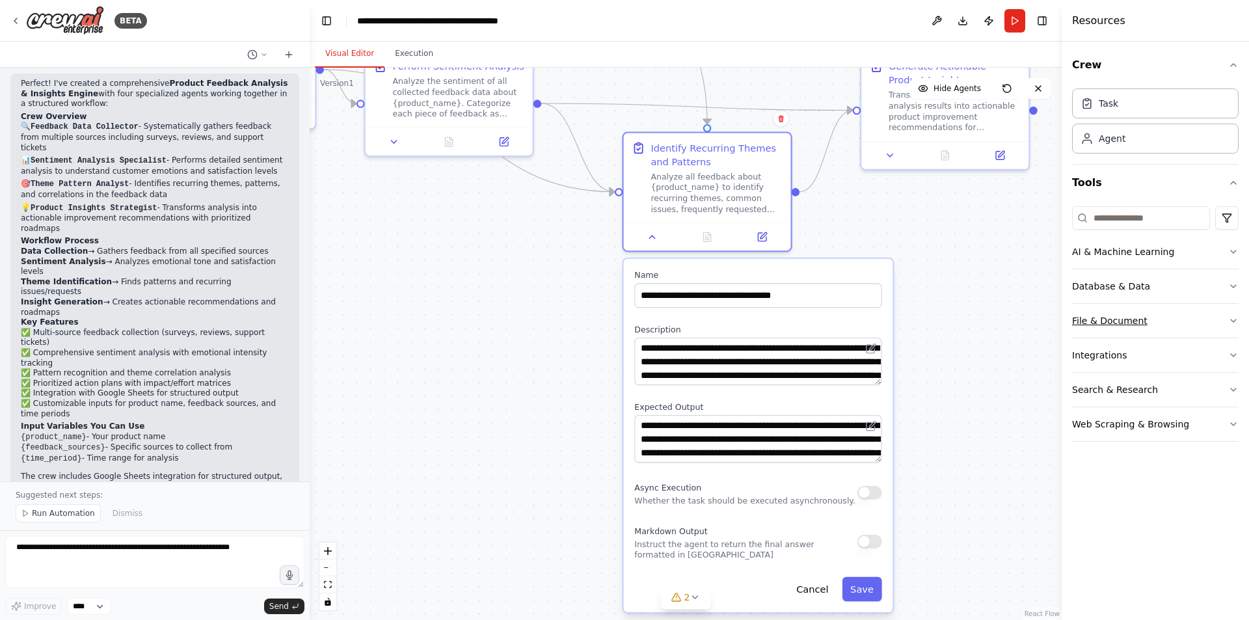
click at [1235, 319] on icon "button" at bounding box center [1233, 320] width 10 height 10
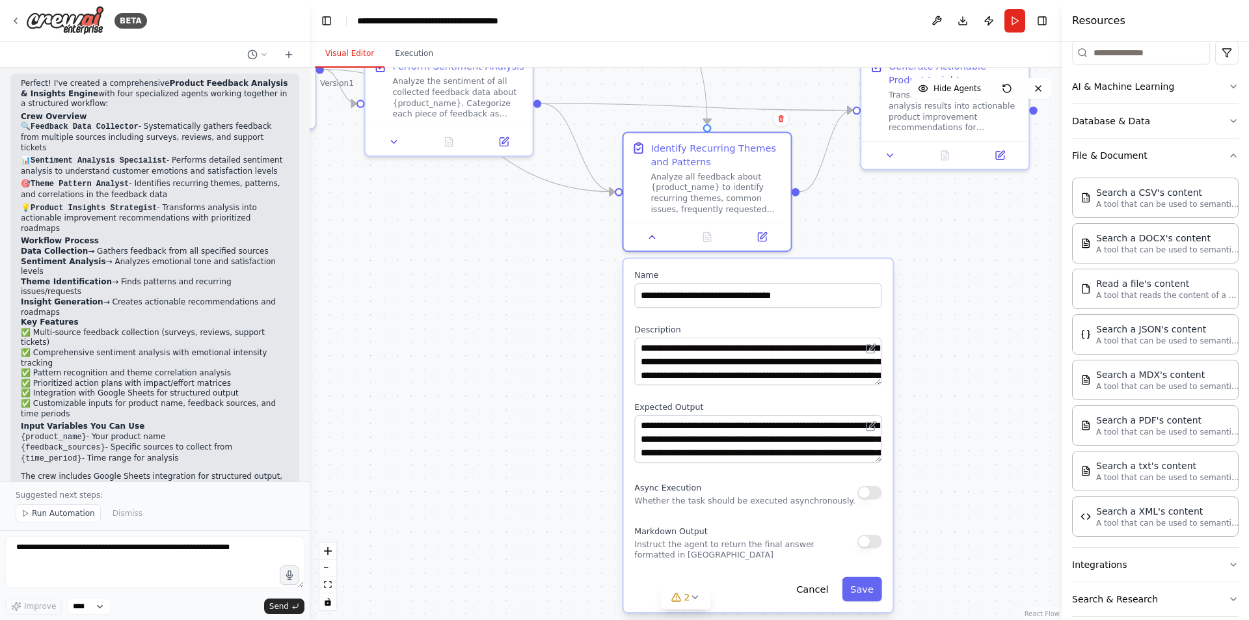
scroll to position [166, 0]
click at [1228, 155] on icon "button" at bounding box center [1233, 155] width 10 height 10
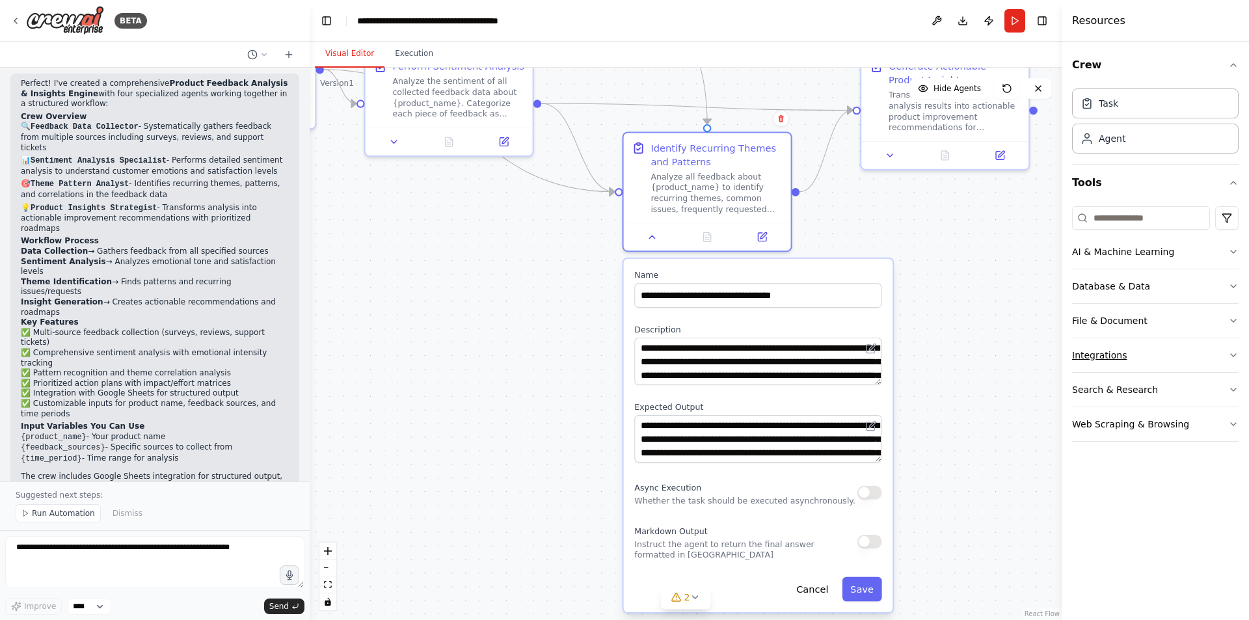
click at [1231, 354] on icon "button" at bounding box center [1232, 355] width 5 height 3
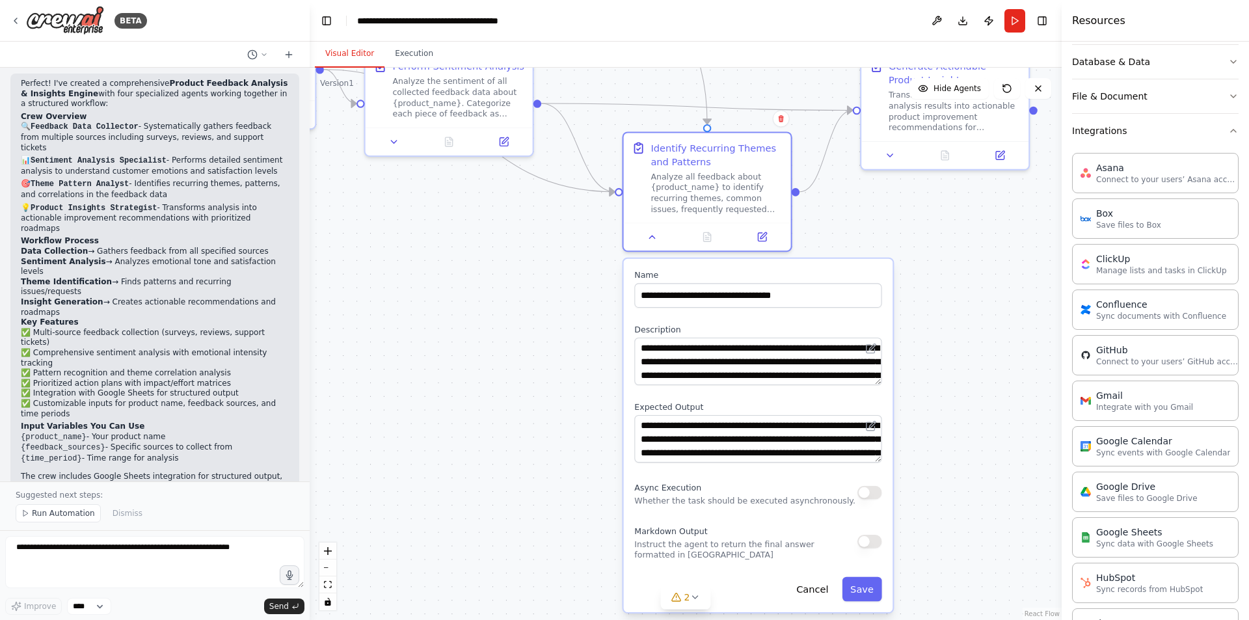
scroll to position [205, 0]
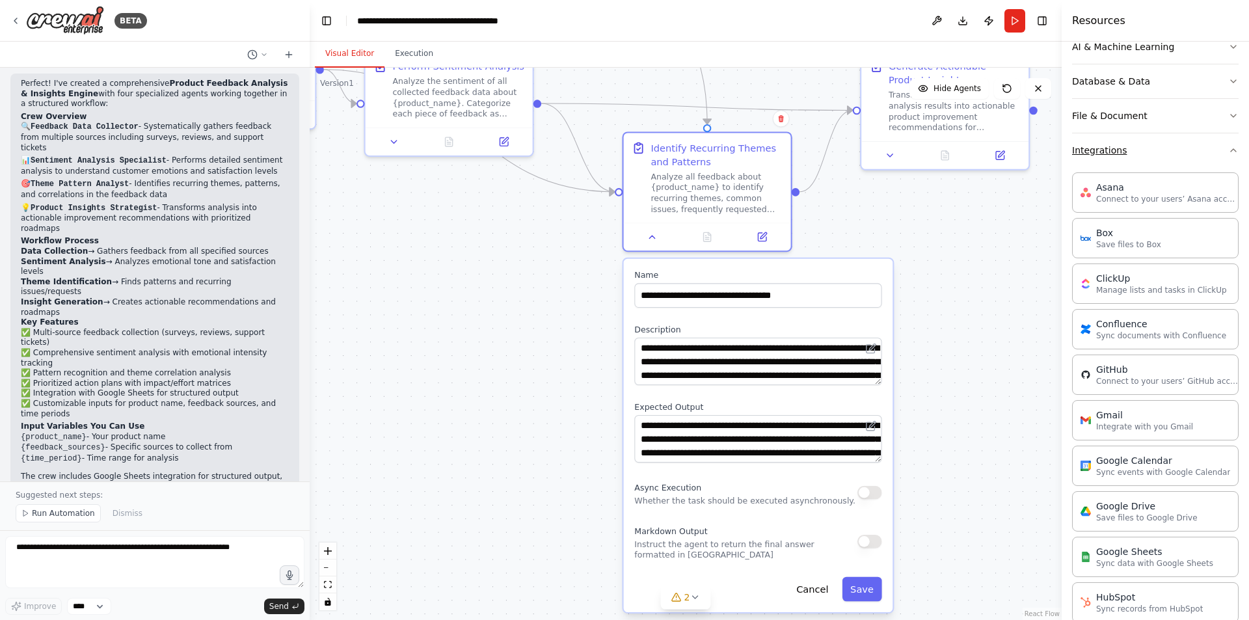
click at [1228, 150] on icon "button" at bounding box center [1233, 150] width 10 height 10
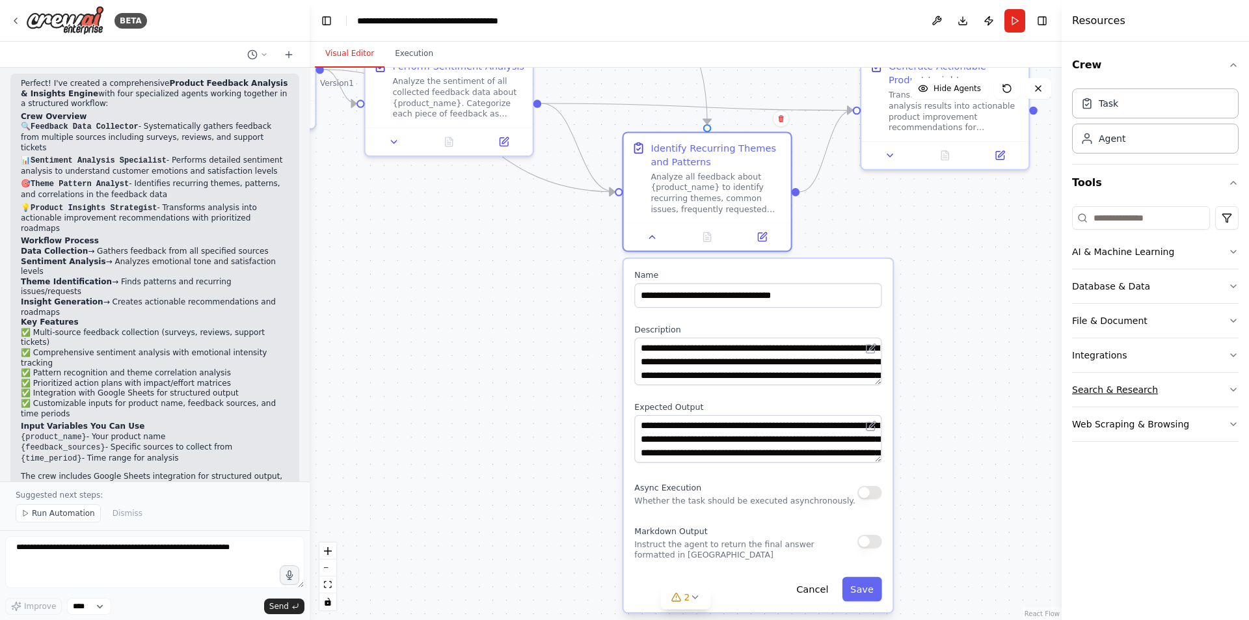
click at [1234, 386] on icon "button" at bounding box center [1233, 389] width 10 height 10
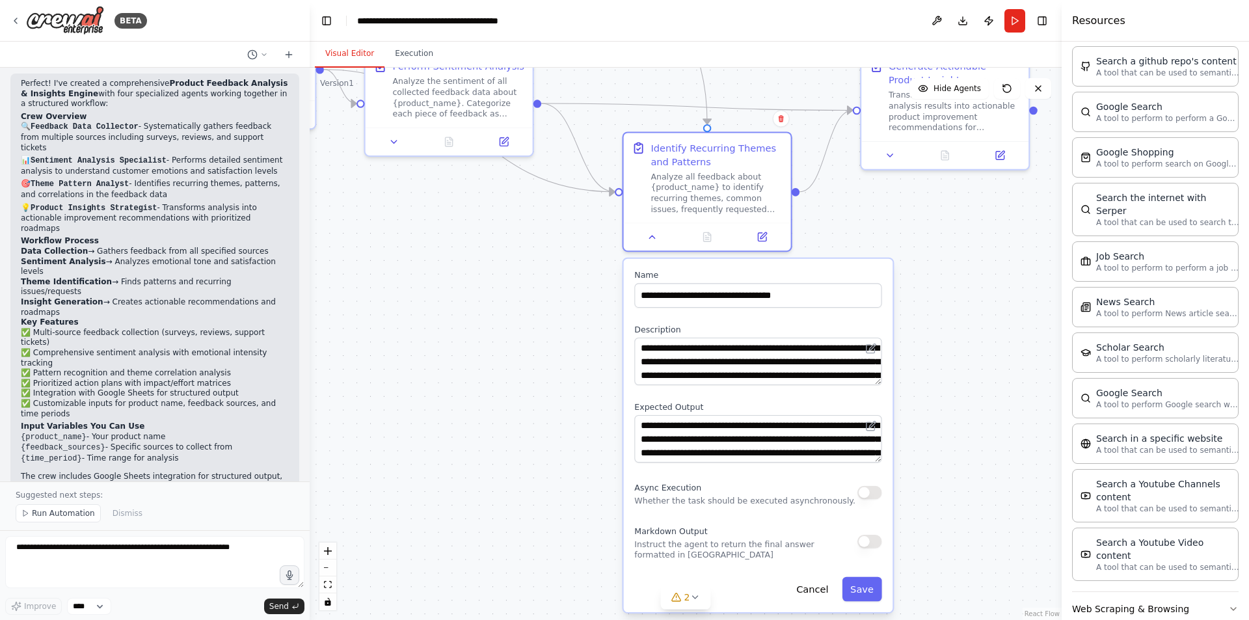
scroll to position [503, 0]
click at [1228, 602] on icon "button" at bounding box center [1233, 607] width 10 height 10
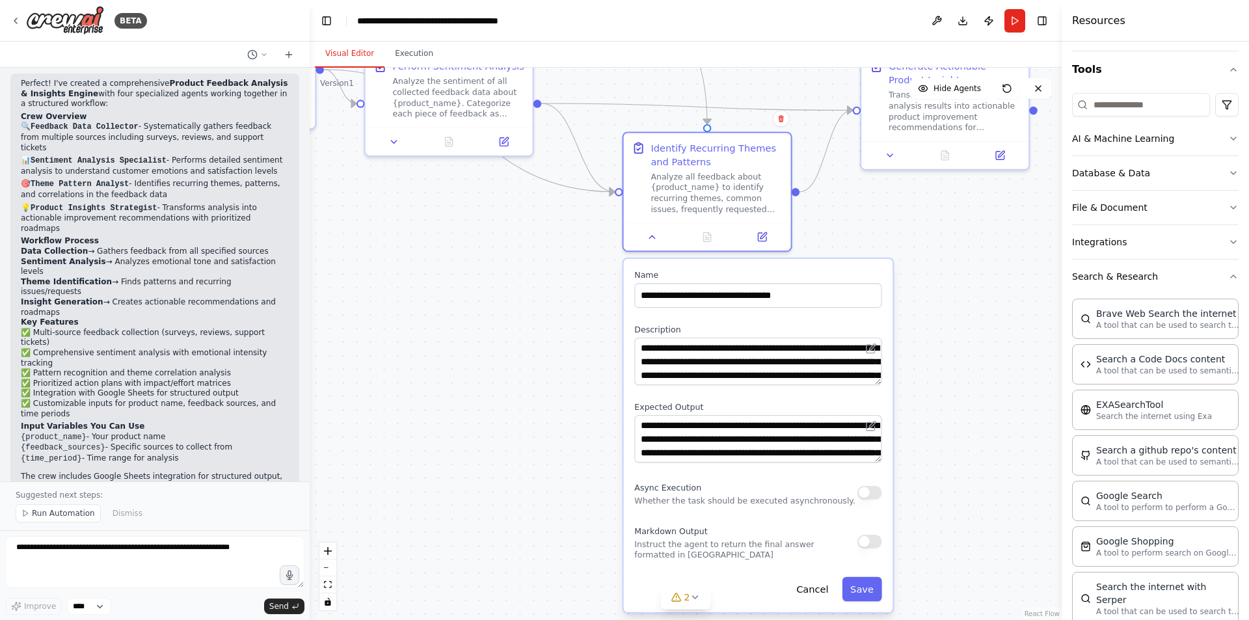
scroll to position [0, 0]
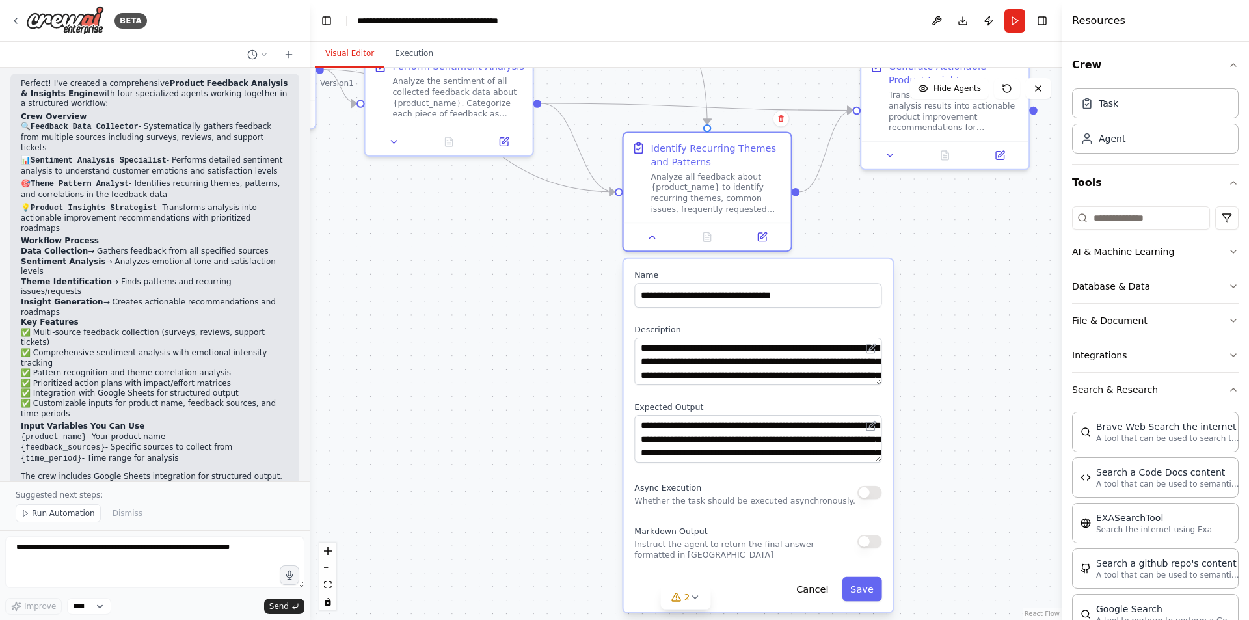
click at [1228, 388] on icon "button" at bounding box center [1233, 389] width 10 height 10
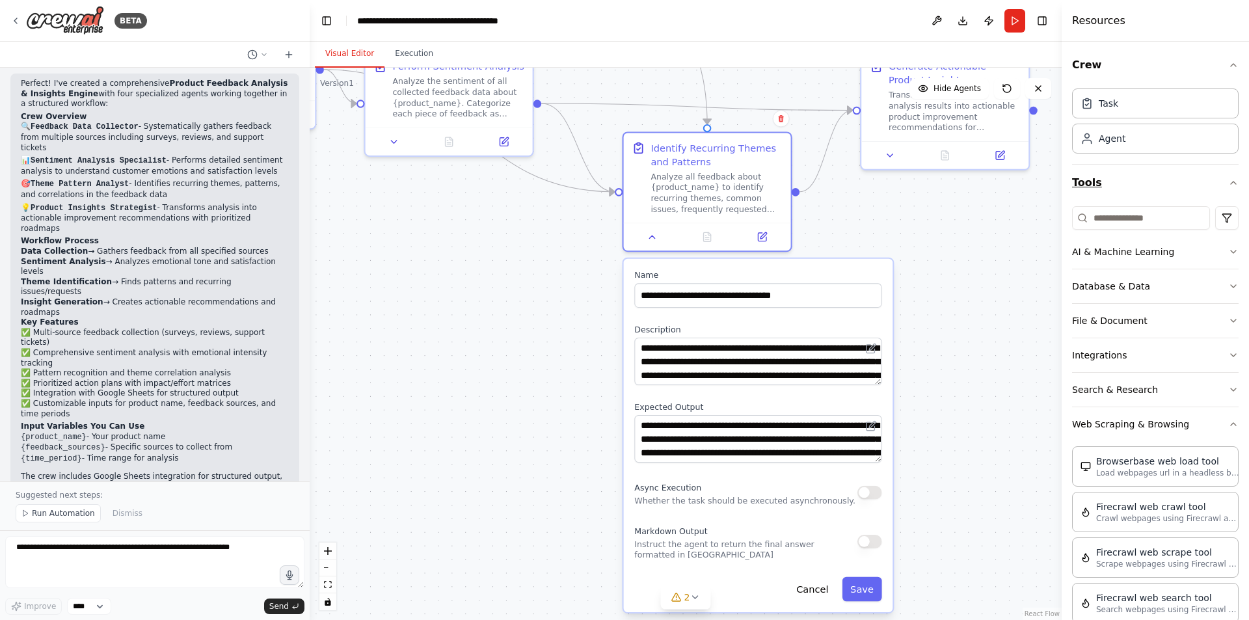
click at [1228, 181] on icon "button" at bounding box center [1233, 183] width 10 height 10
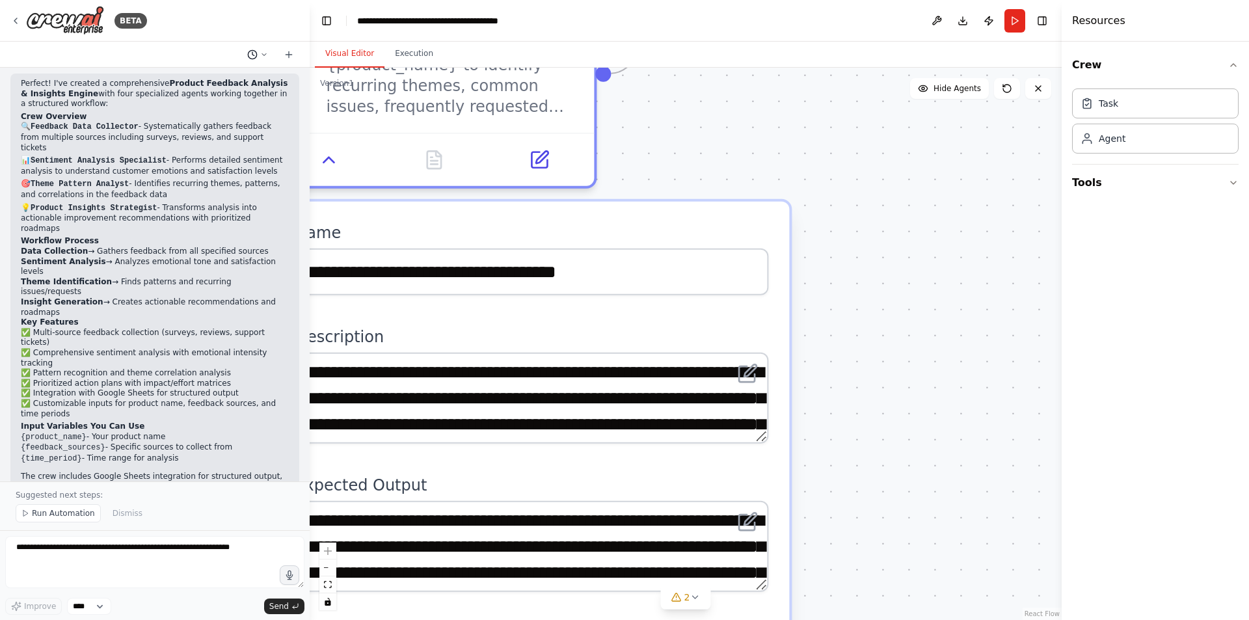
click at [264, 55] on icon at bounding box center [264, 55] width 8 height 8
click at [323, 24] on button "Toggle Left Sidebar" at bounding box center [326, 21] width 18 height 18
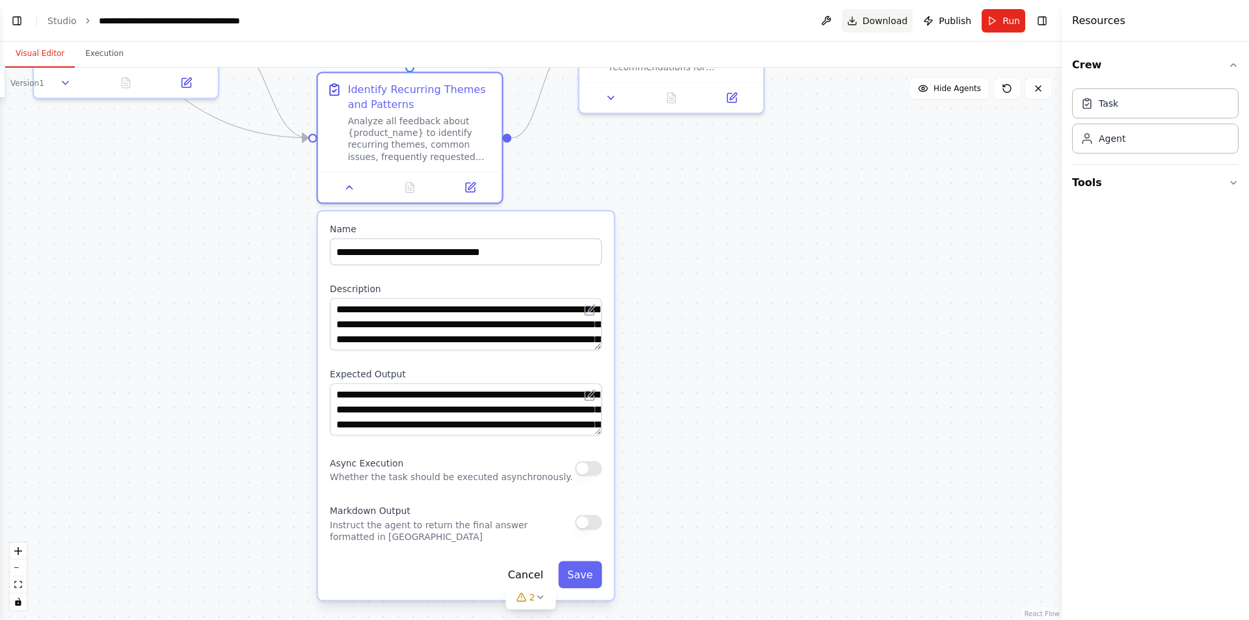
click at [891, 25] on span "Download" at bounding box center [885, 20] width 46 height 13
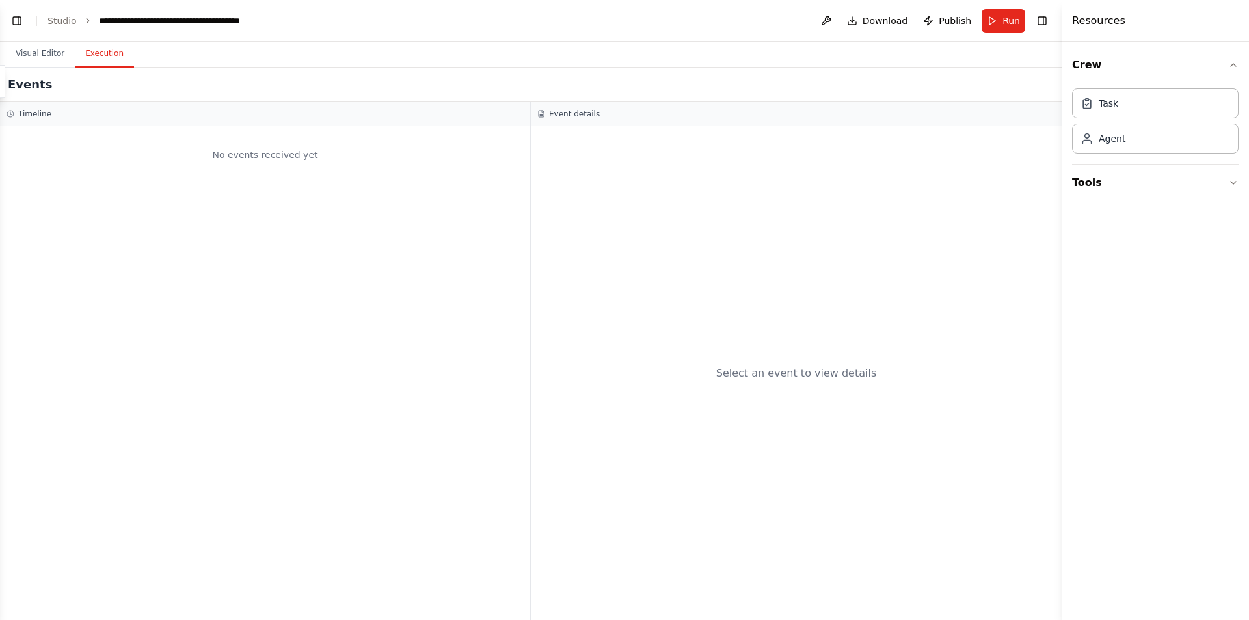
click at [99, 56] on button "Execution" at bounding box center [104, 53] width 59 height 27
click at [1040, 21] on button "Toggle Right Sidebar" at bounding box center [1042, 21] width 18 height 18
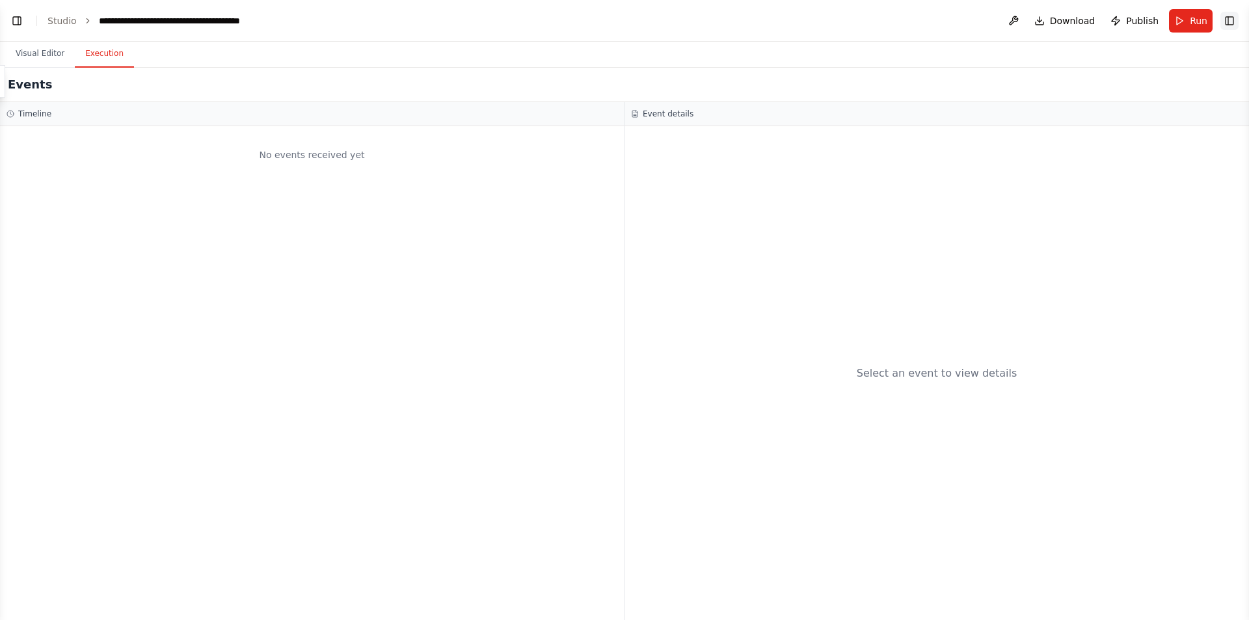
click at [1226, 21] on button "Toggle Right Sidebar" at bounding box center [1229, 21] width 18 height 18
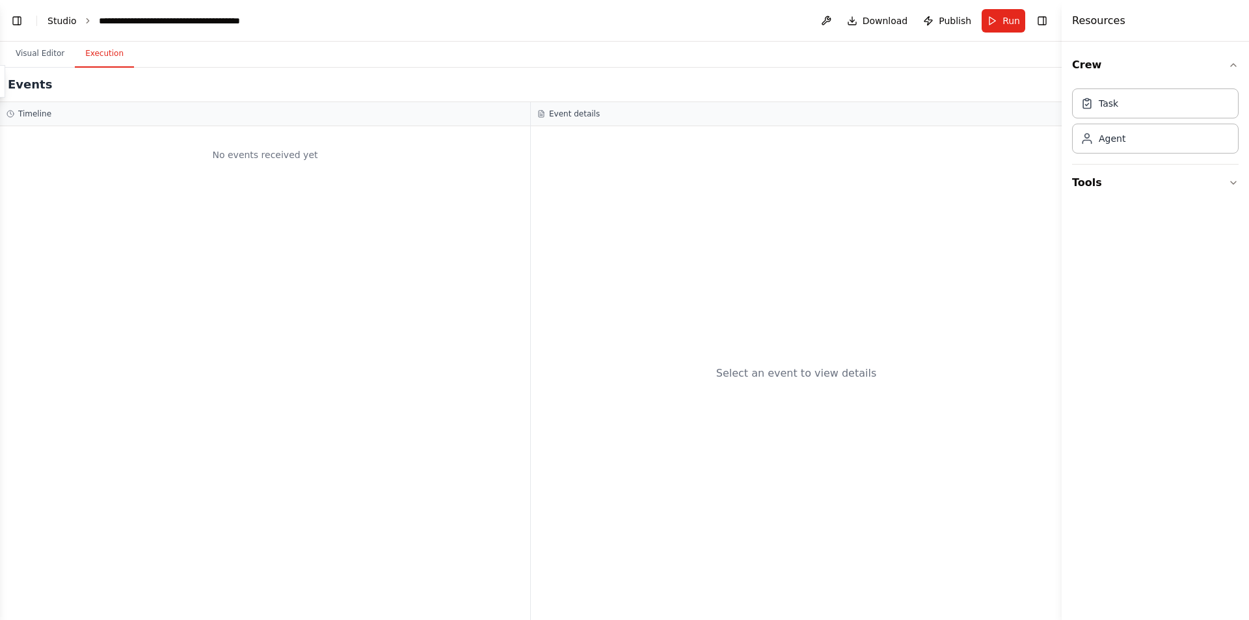
click at [61, 23] on link "Studio" at bounding box center [61, 21] width 29 height 10
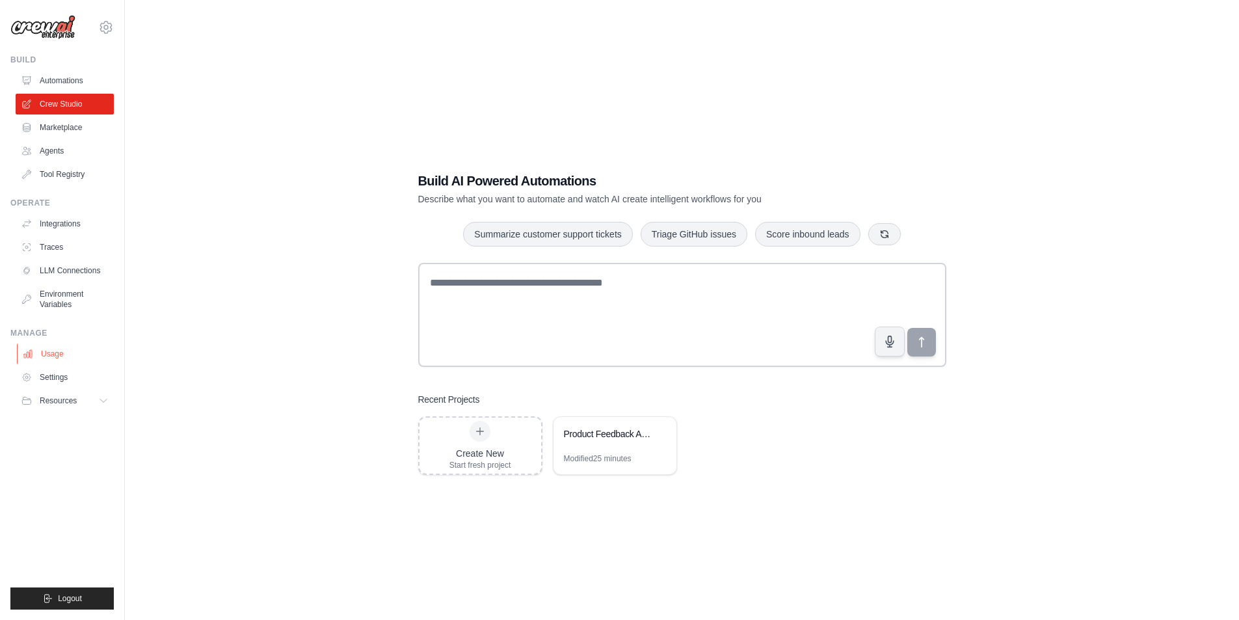
click at [50, 351] on link "Usage" at bounding box center [66, 353] width 98 height 21
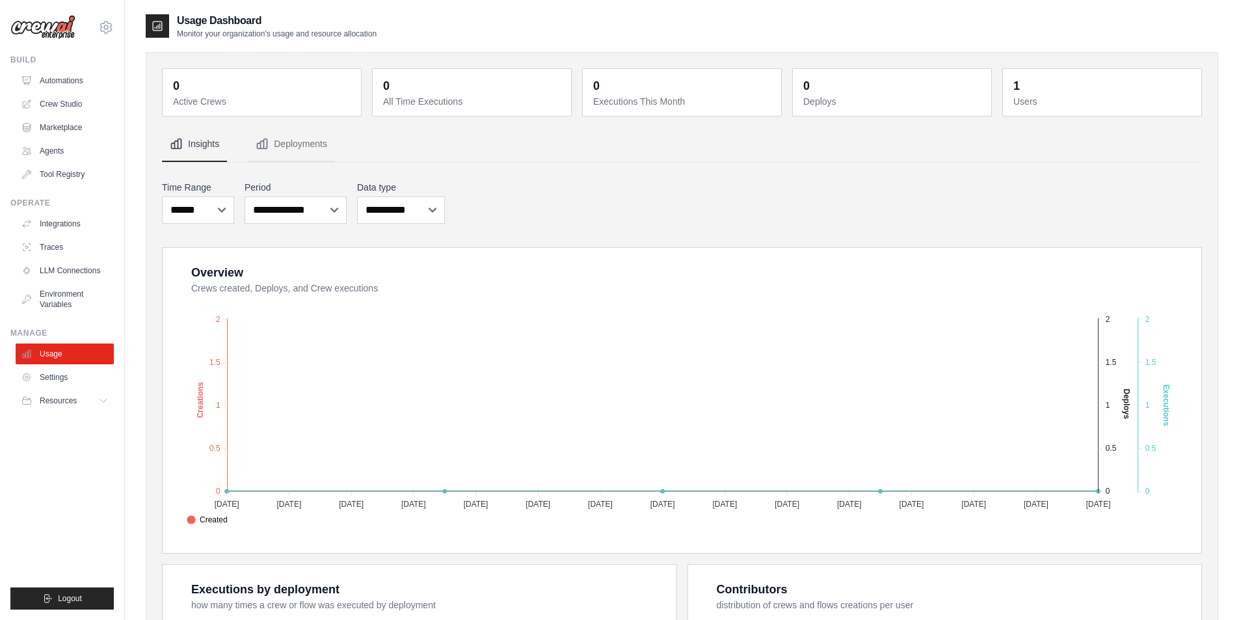
scroll to position [323, 0]
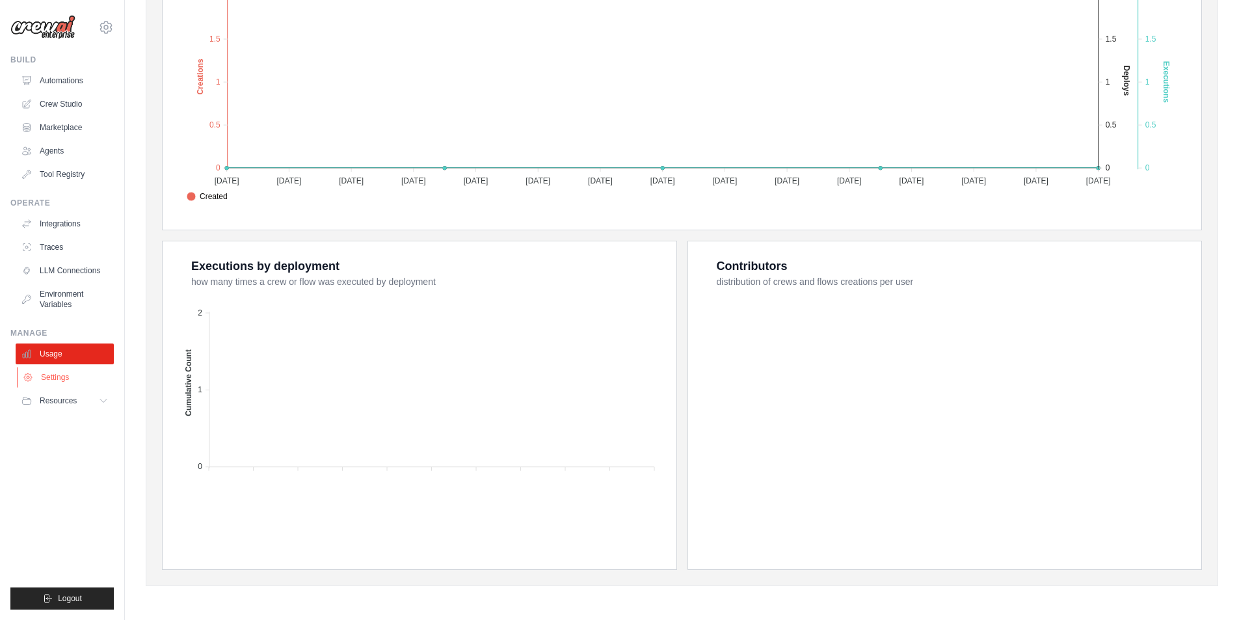
click at [60, 376] on link "Settings" at bounding box center [66, 377] width 98 height 21
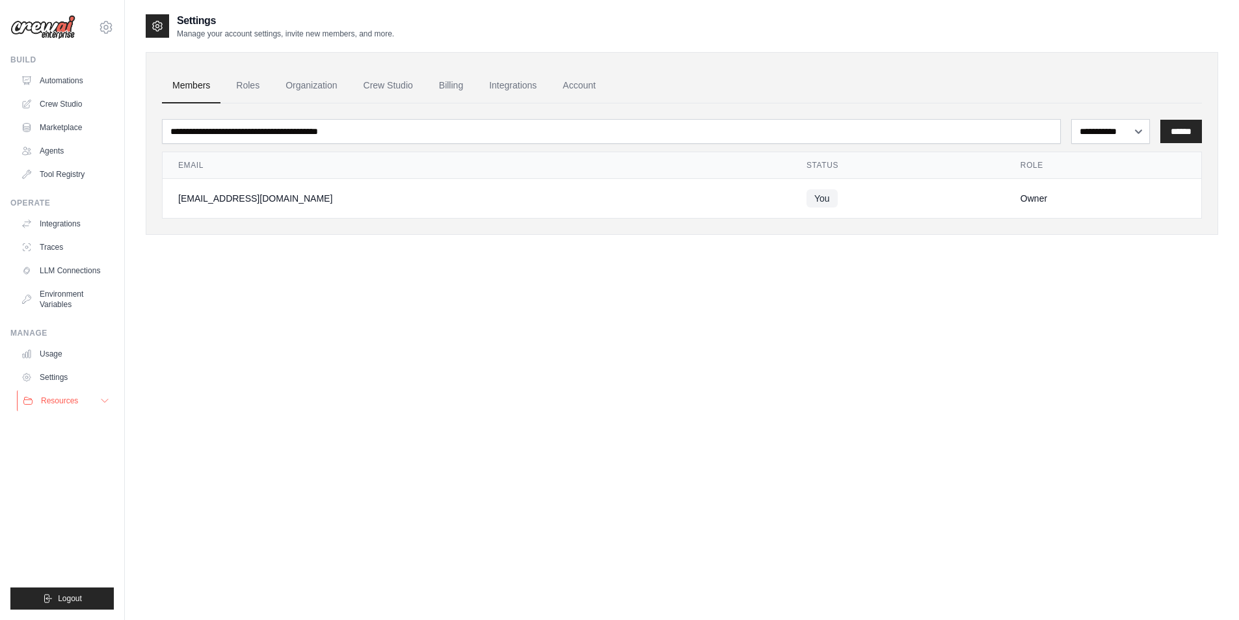
click at [73, 399] on span "Resources" at bounding box center [59, 400] width 37 height 10
click at [247, 82] on link "Roles" at bounding box center [248, 85] width 44 height 35
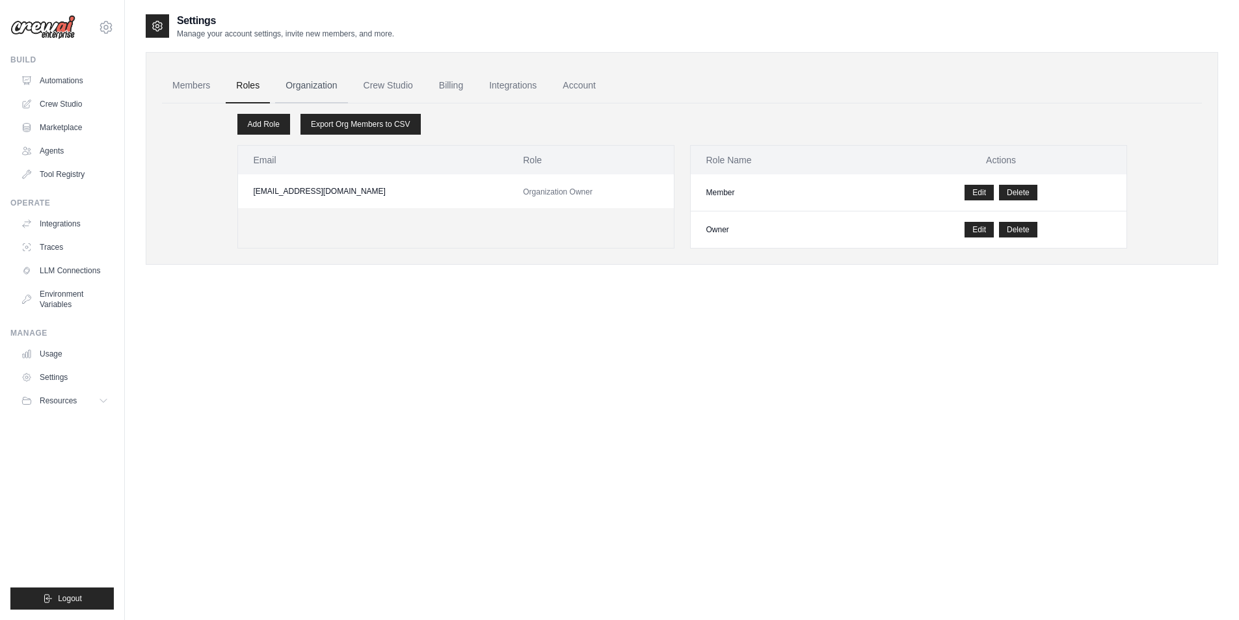
click at [308, 85] on link "Organization" at bounding box center [311, 85] width 72 height 35
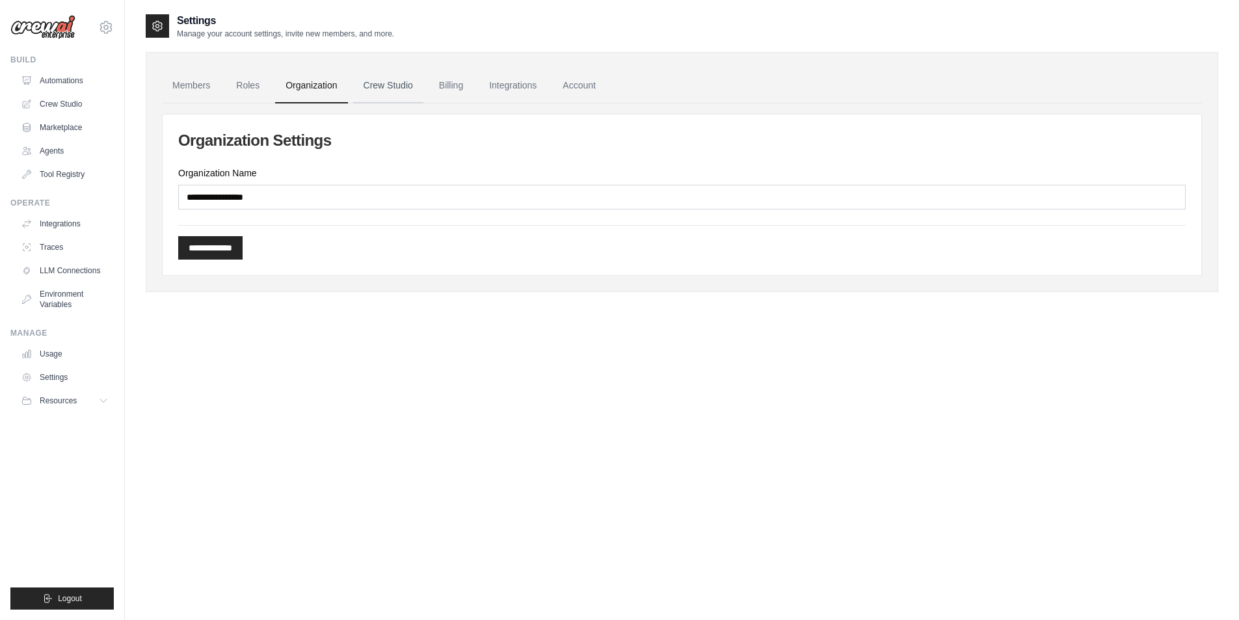
click at [388, 86] on link "Crew Studio" at bounding box center [388, 85] width 70 height 35
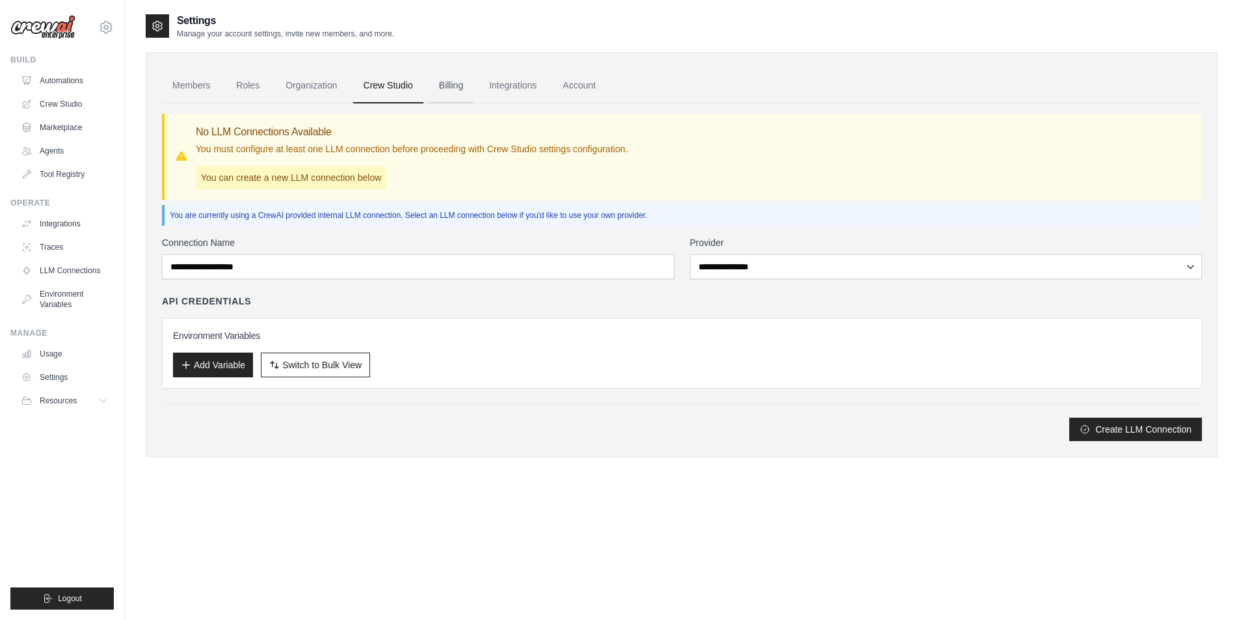
click at [444, 85] on link "Billing" at bounding box center [451, 85] width 45 height 35
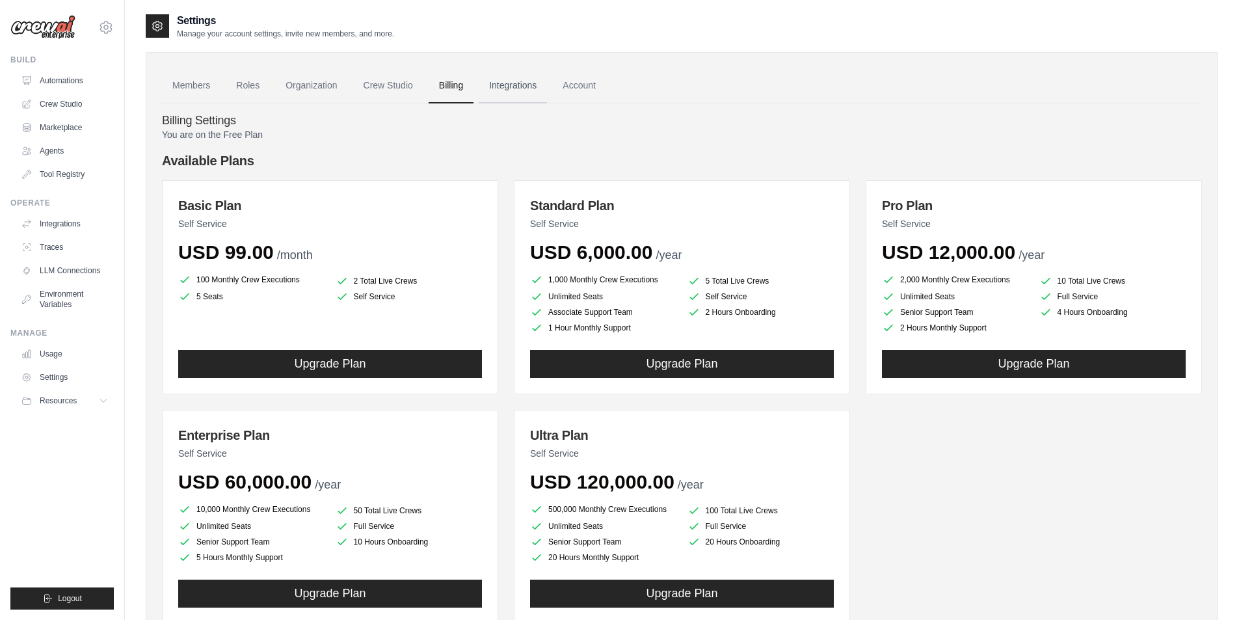
click at [506, 84] on link "Integrations" at bounding box center [513, 85] width 68 height 35
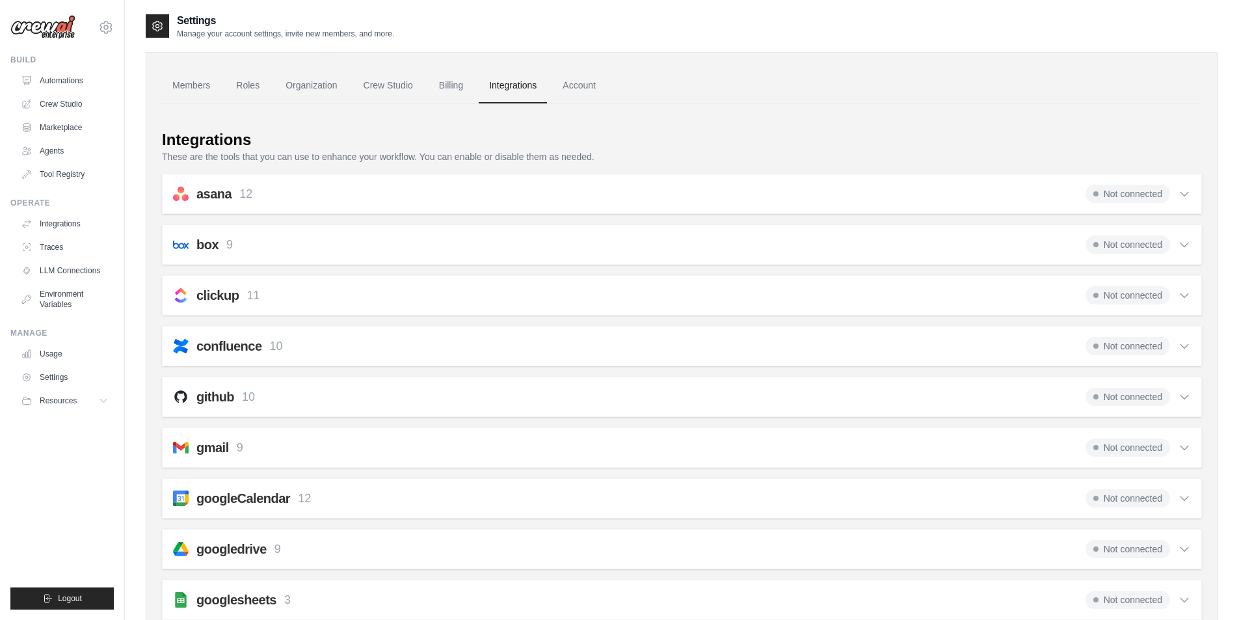
click at [505, 88] on link "Integrations" at bounding box center [513, 85] width 68 height 35
click at [577, 87] on link "Account" at bounding box center [579, 85] width 54 height 35
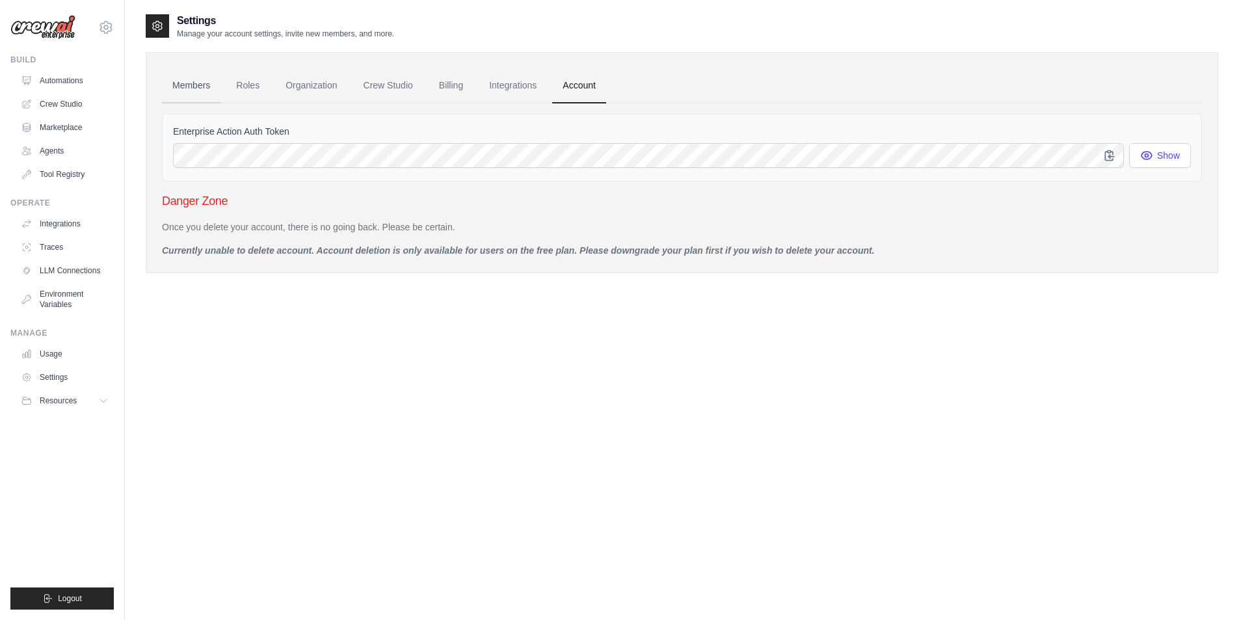
click at [192, 86] on link "Members" at bounding box center [191, 85] width 59 height 35
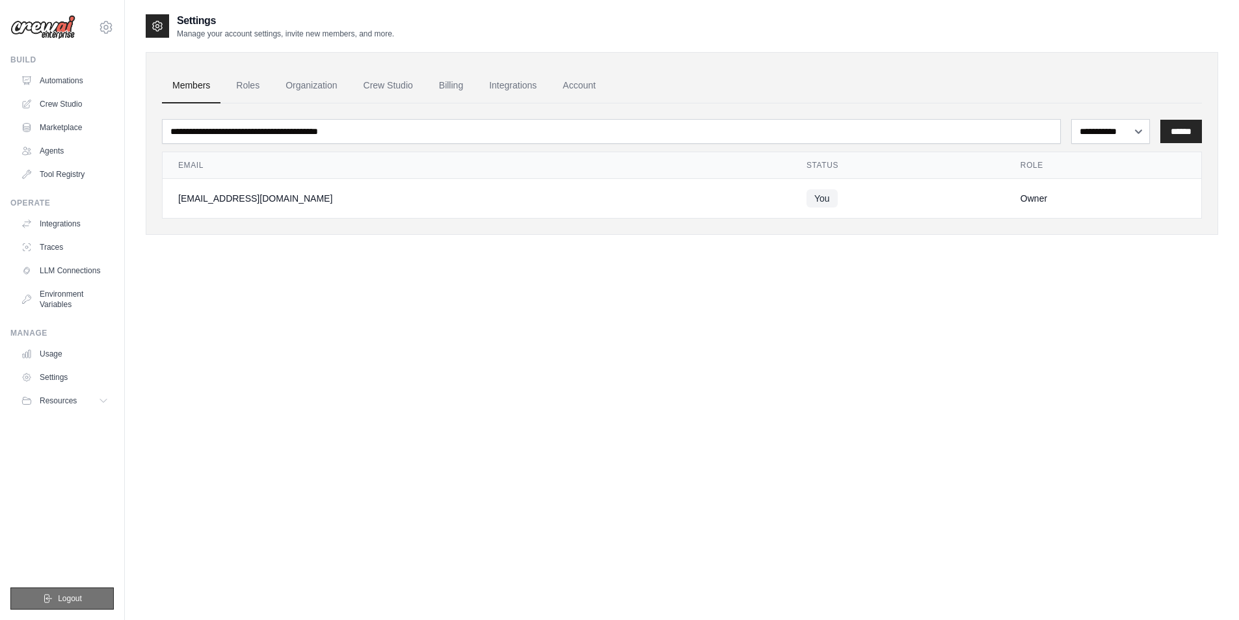
click at [59, 606] on button "Logout" at bounding box center [61, 598] width 103 height 22
